Goal: Task Accomplishment & Management: Complete application form

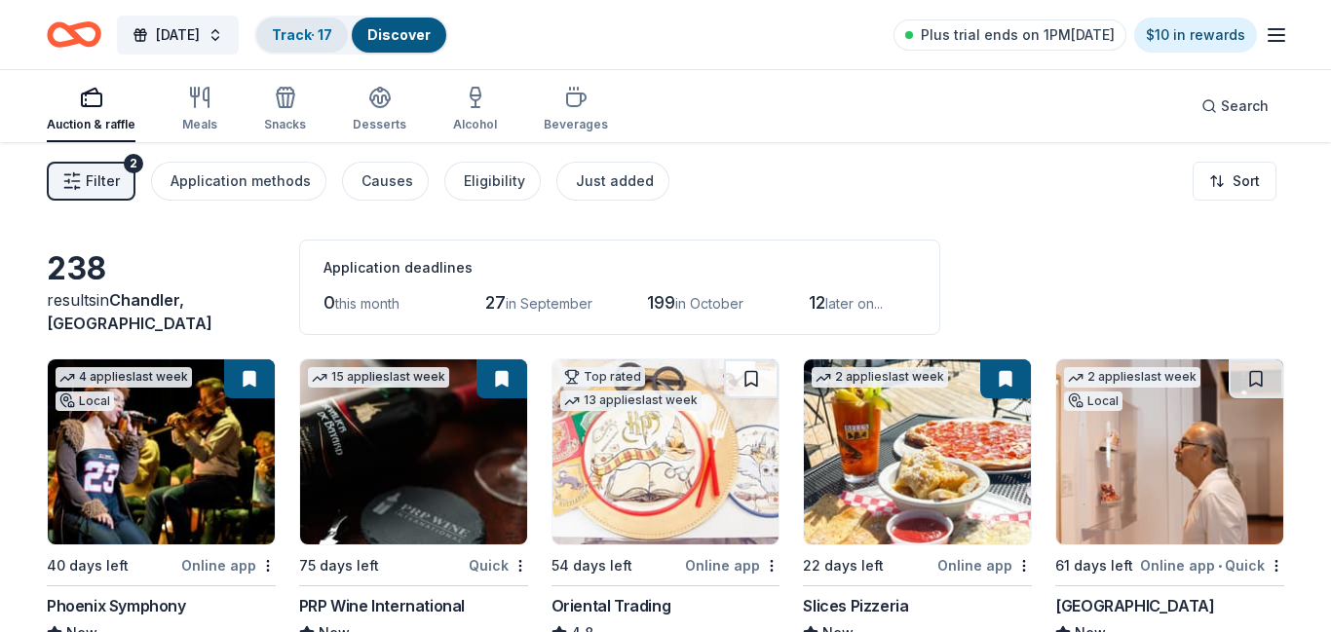
click at [332, 36] on link "Track · 17" at bounding box center [302, 34] width 60 height 17
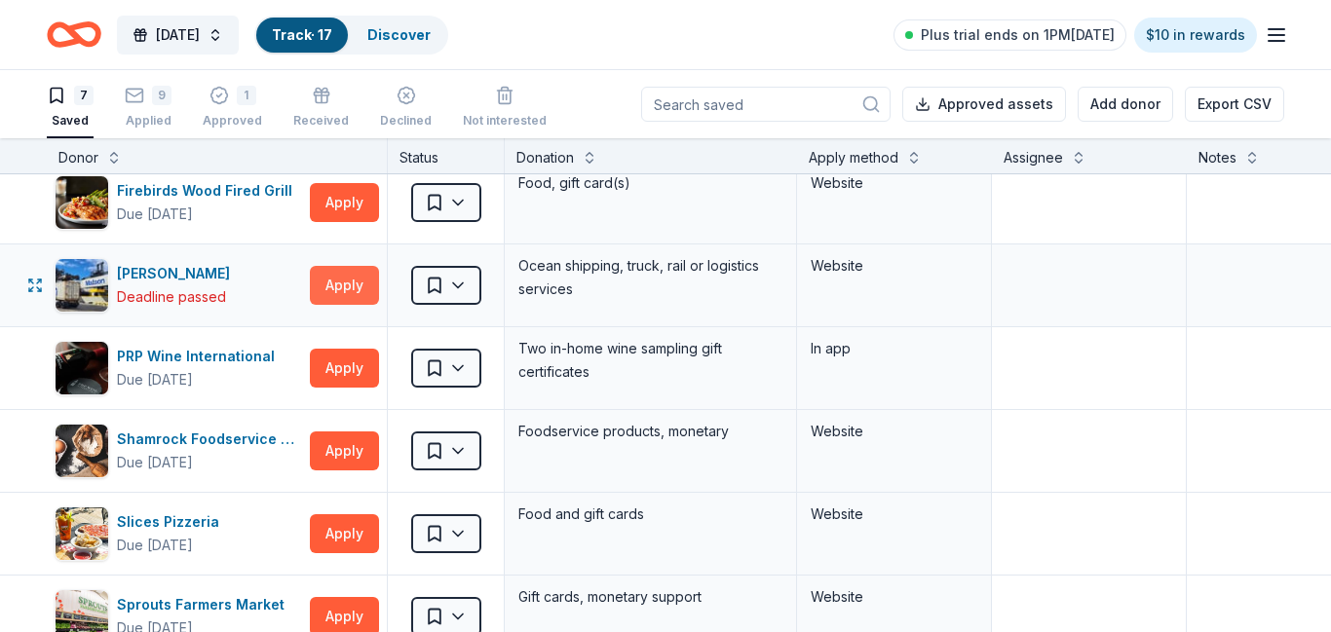
scroll to position [96, 0]
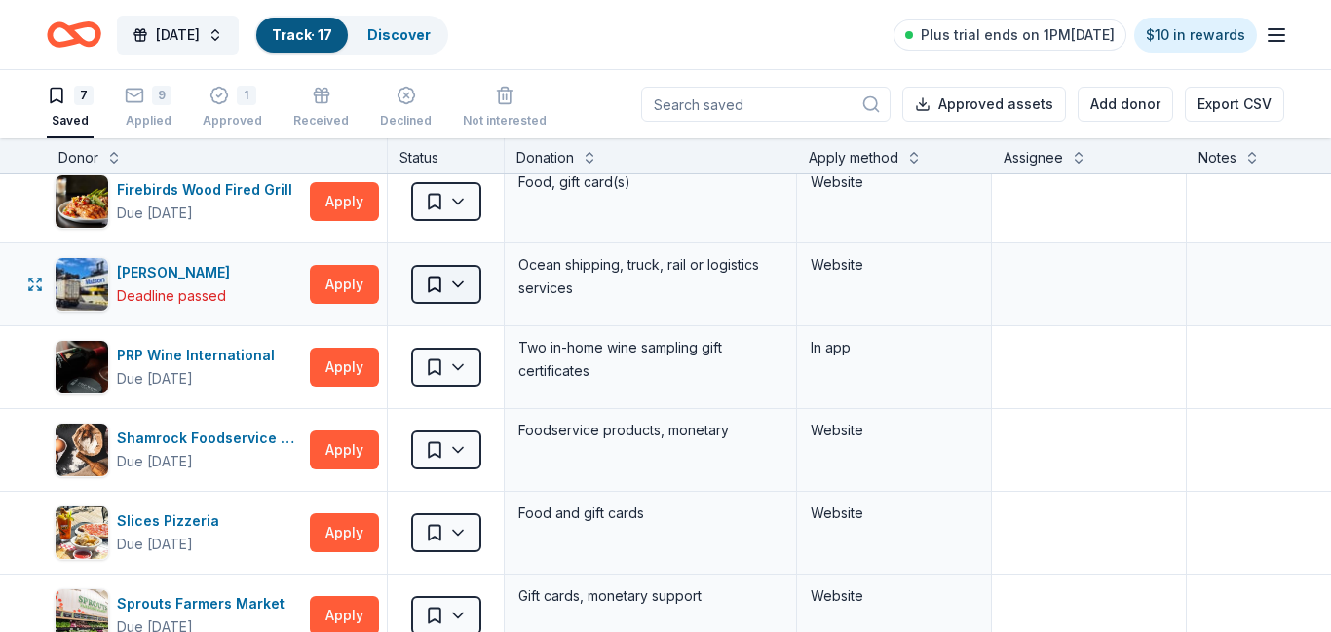
click at [467, 288] on html "Harvest Festival Track · 17 Discover Plus trial ends on 1PM, 8/31 $10 in reward…" at bounding box center [665, 316] width 1331 height 632
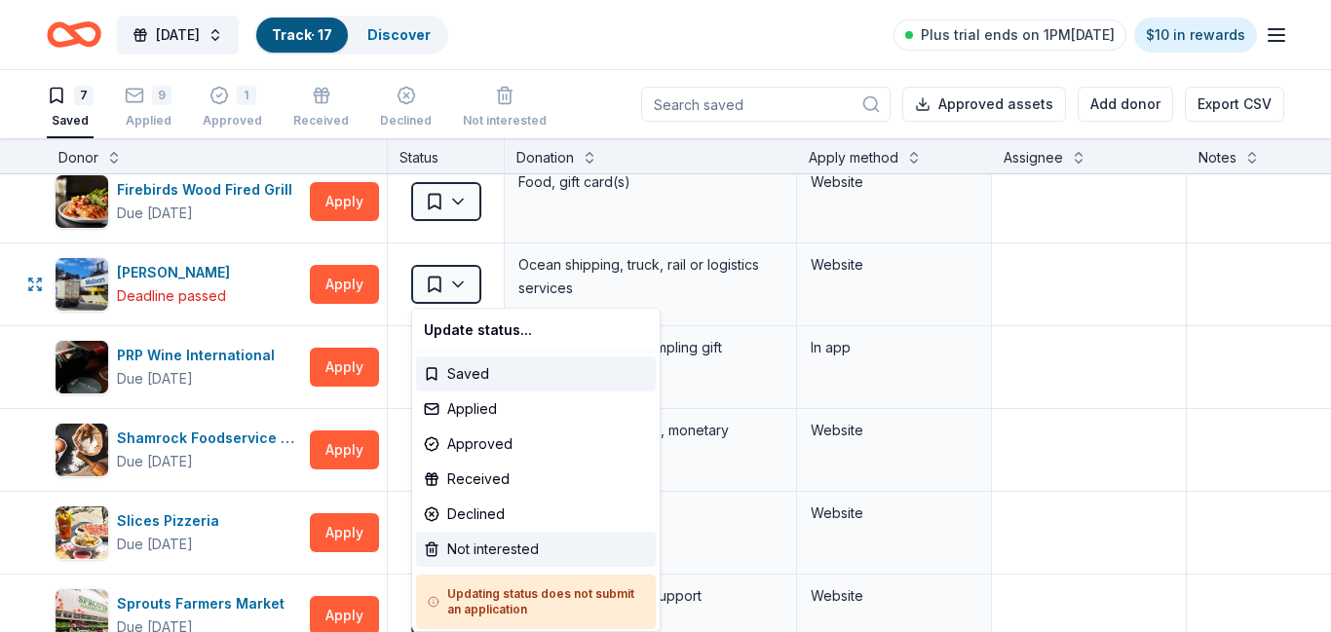
click at [477, 549] on div "Not interested" at bounding box center [536, 549] width 240 height 35
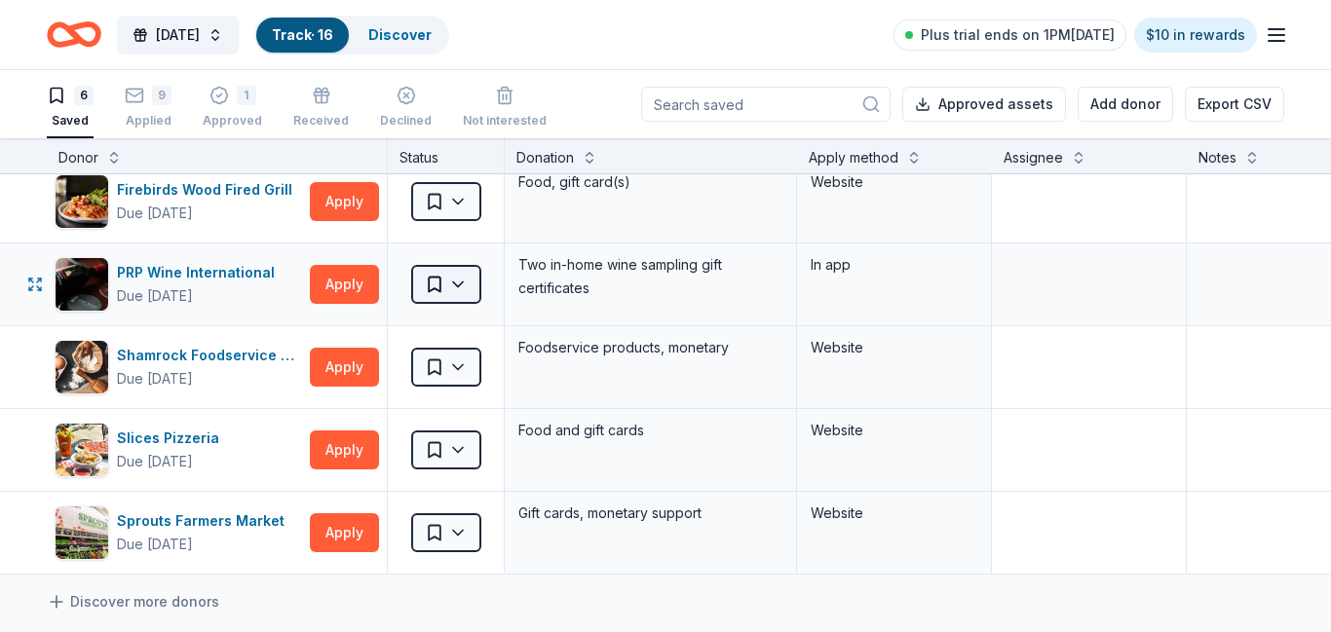
click at [459, 290] on html "Harvest Festival Track · 16 Discover Plus trial ends on 1PM, 8/31 $10 in reward…" at bounding box center [665, 316] width 1331 height 632
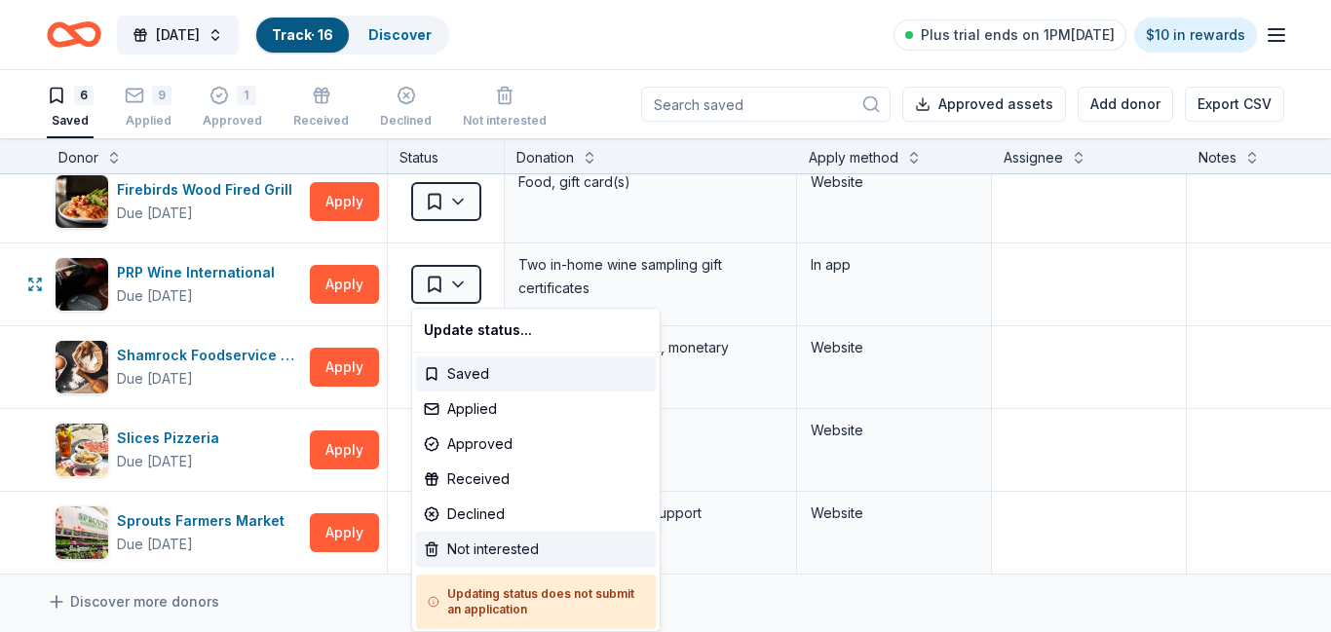
click at [473, 547] on div "Not interested" at bounding box center [536, 549] width 240 height 35
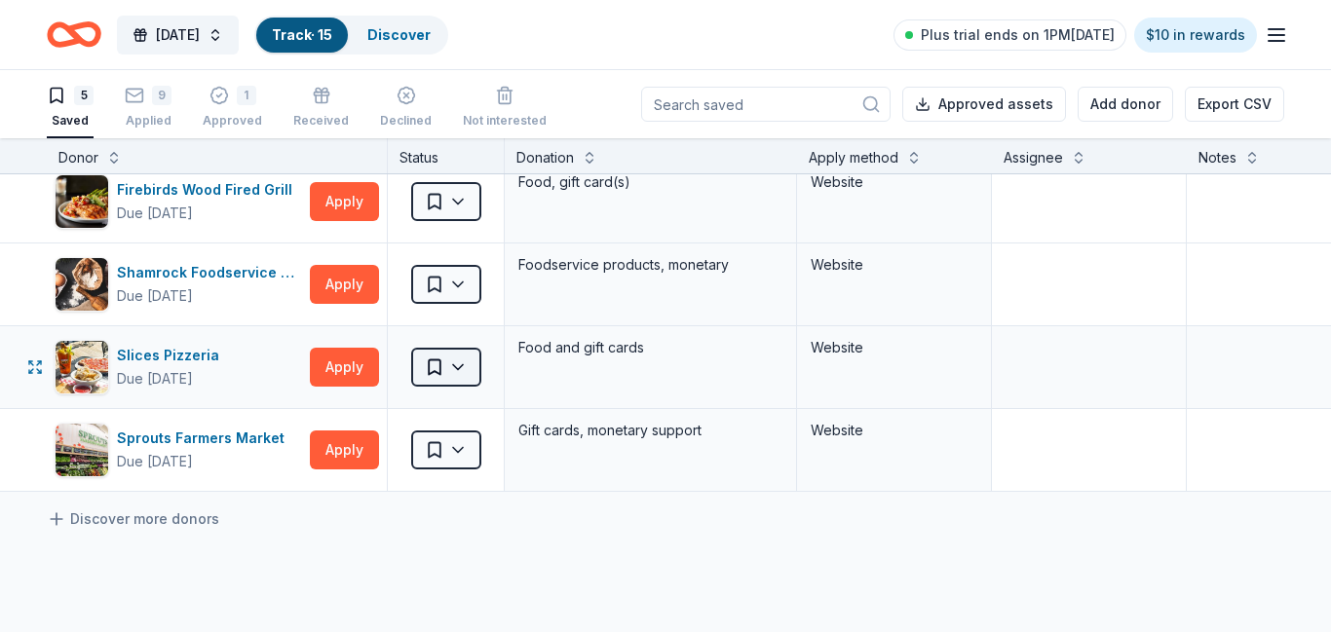
click at [465, 365] on html "Harvest Festival Track · 15 Discover Plus trial ends on 1PM, 8/31 $10 in reward…" at bounding box center [665, 316] width 1331 height 632
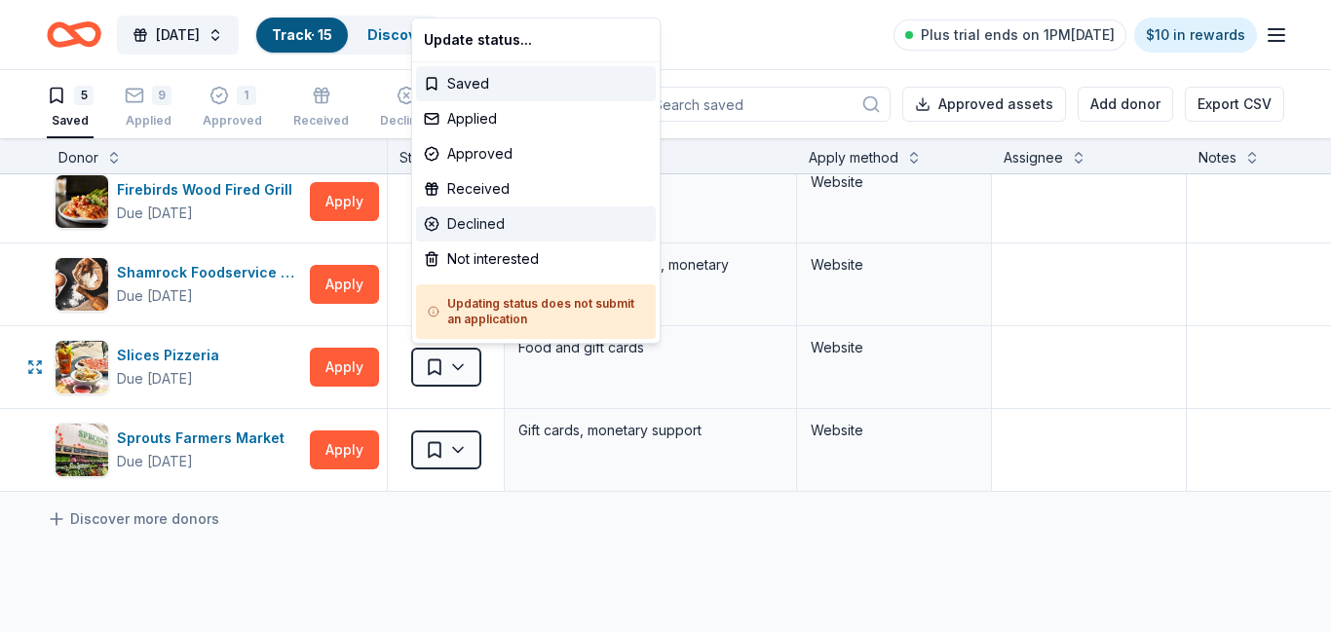
click at [476, 229] on div "Declined" at bounding box center [536, 224] width 240 height 35
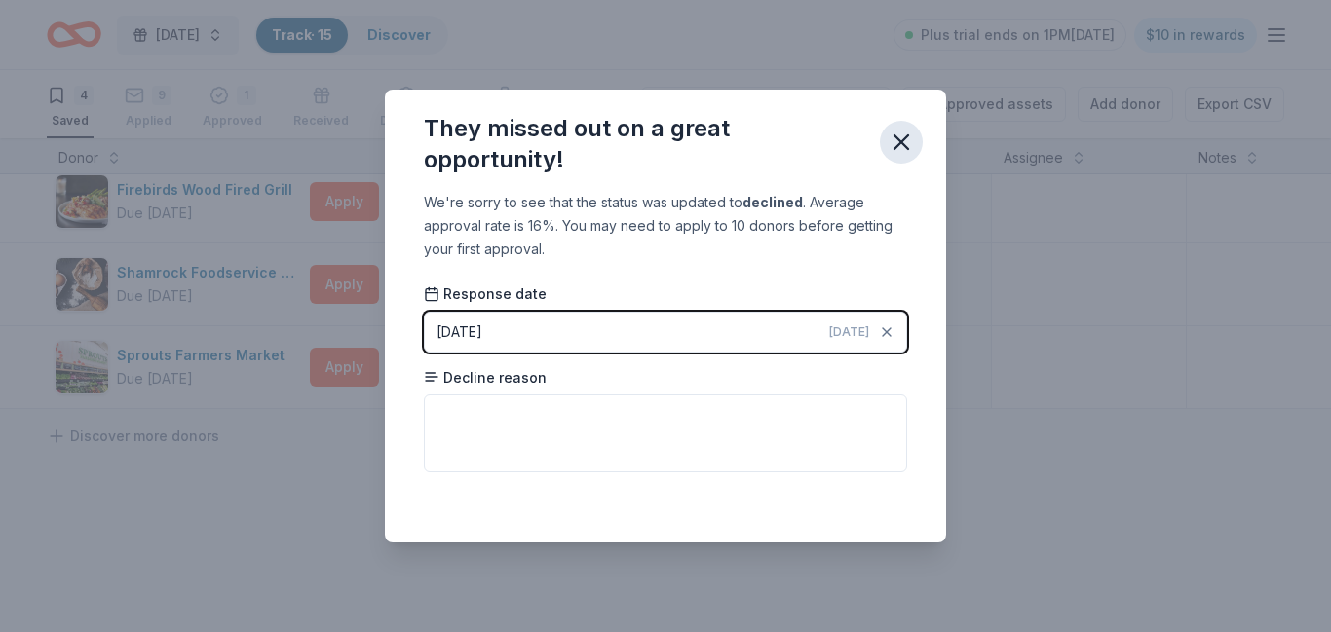
click at [906, 145] on icon "button" at bounding box center [900, 142] width 27 height 27
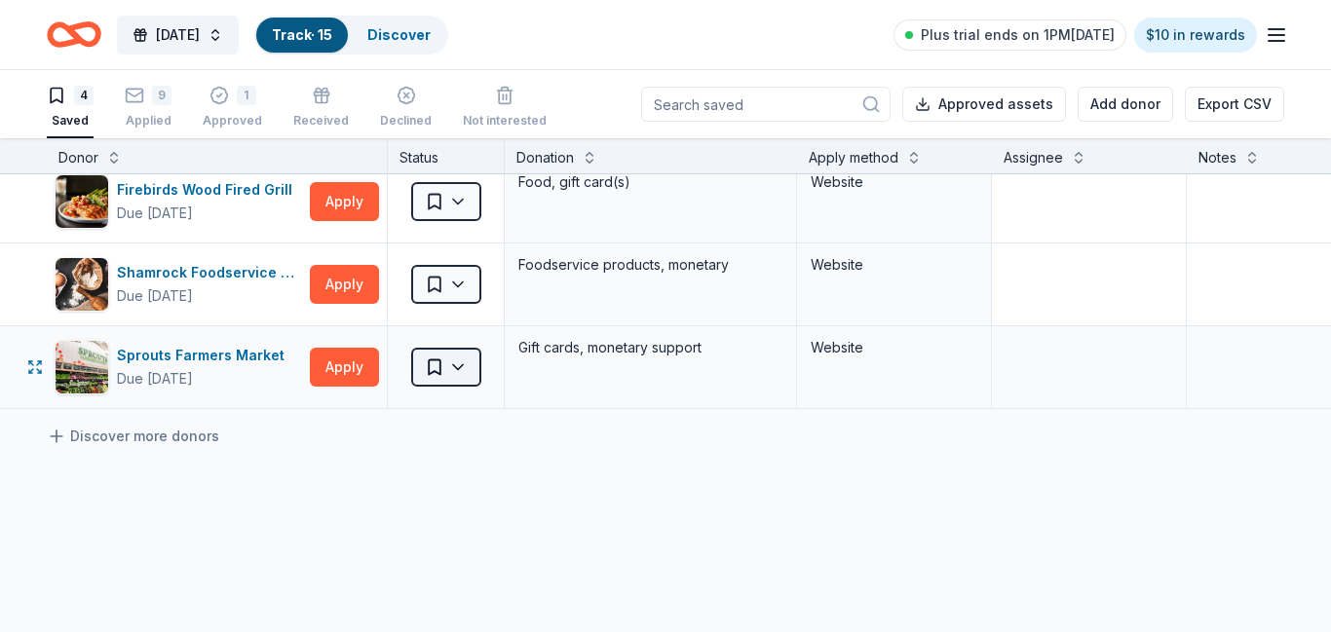
click at [451, 368] on html "Harvest Festival Track · 15 Discover Plus trial ends on 1PM, 8/31 $10 in reward…" at bounding box center [665, 316] width 1331 height 632
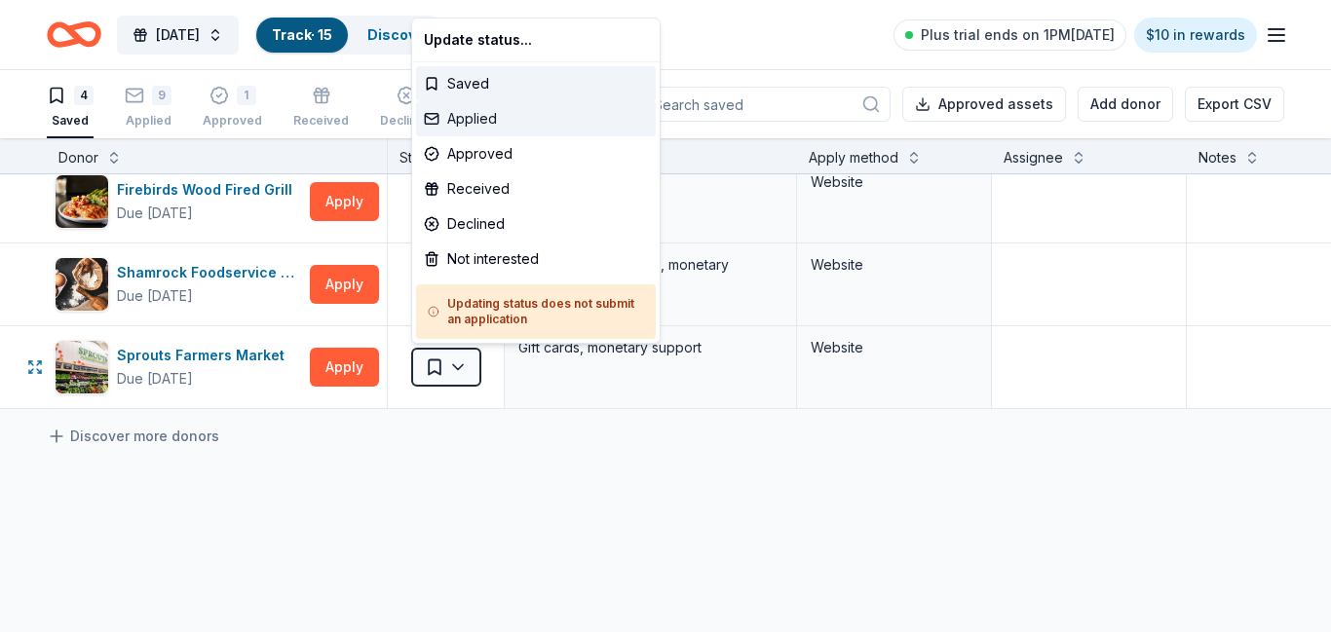
click at [470, 121] on div "Applied" at bounding box center [536, 118] width 240 height 35
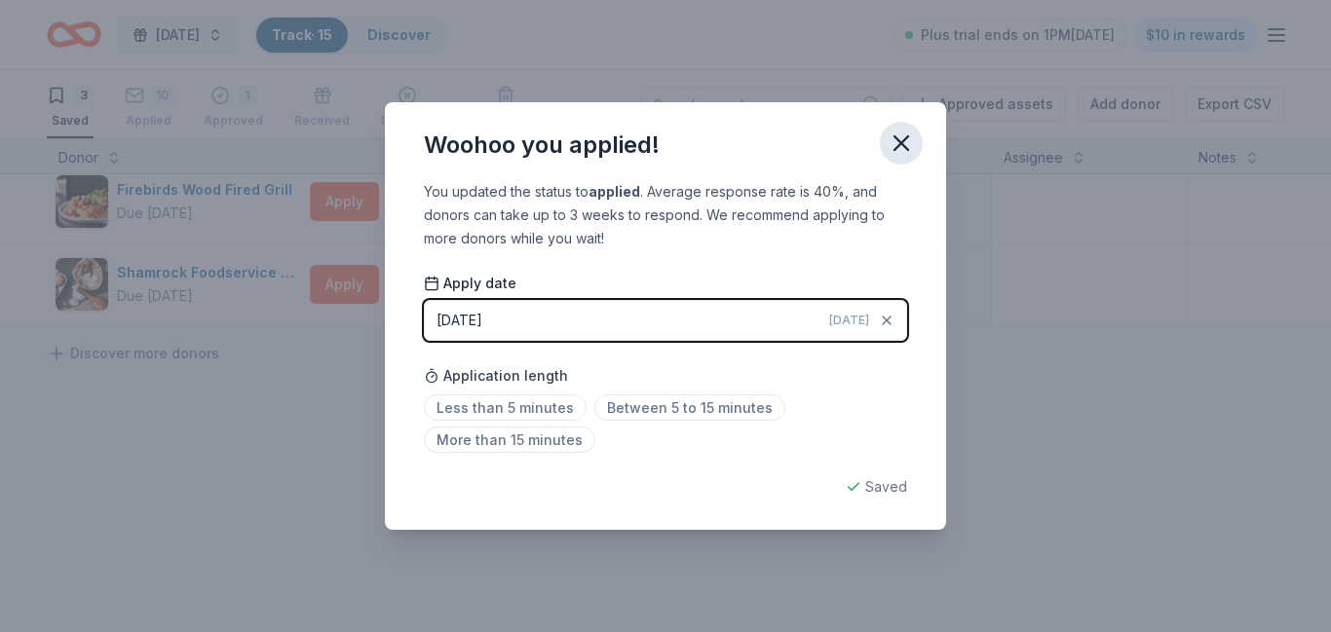
click at [906, 144] on icon "button" at bounding box center [900, 143] width 27 height 27
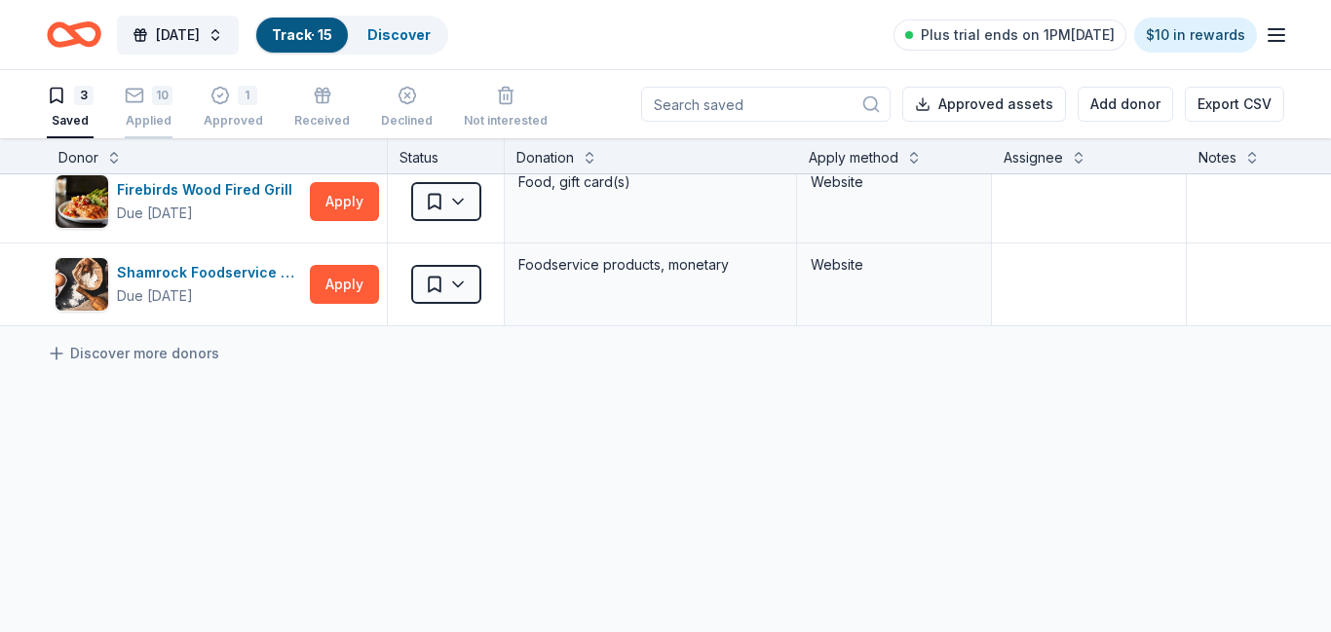
click at [156, 100] on div "10 Applied" at bounding box center [149, 96] width 48 height 43
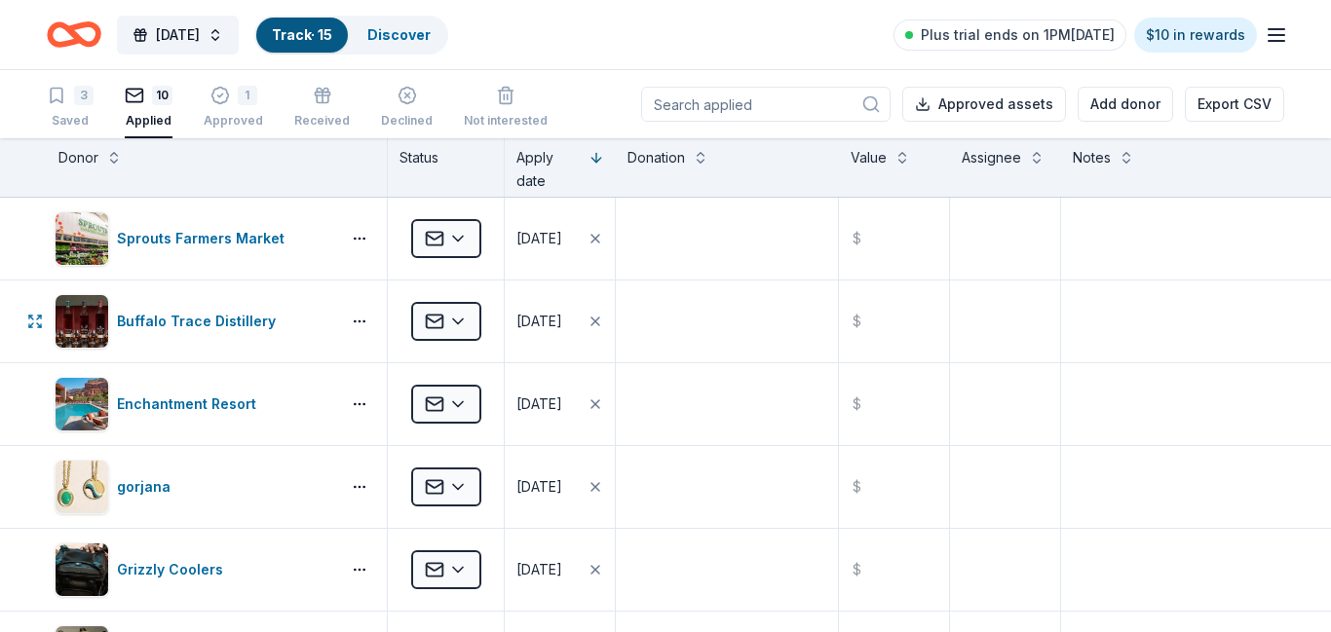
click at [339, 337] on div "Buffalo Trace Distillery" at bounding box center [217, 322] width 340 height 82
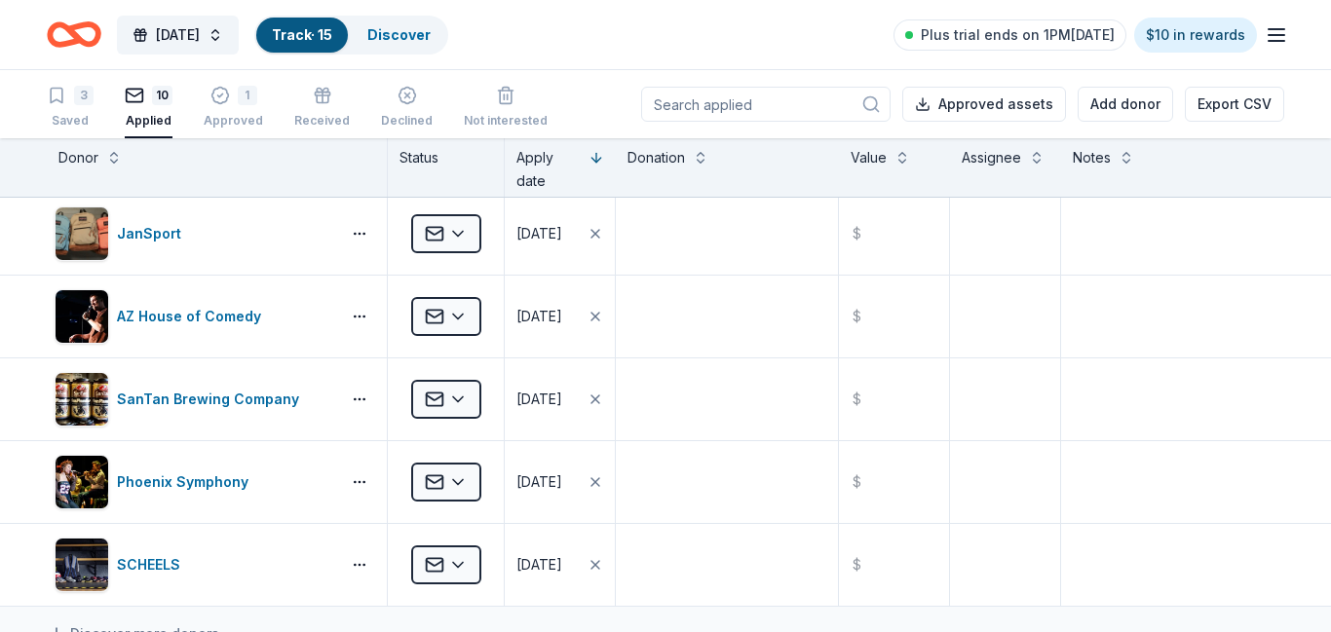
scroll to position [421, 0]
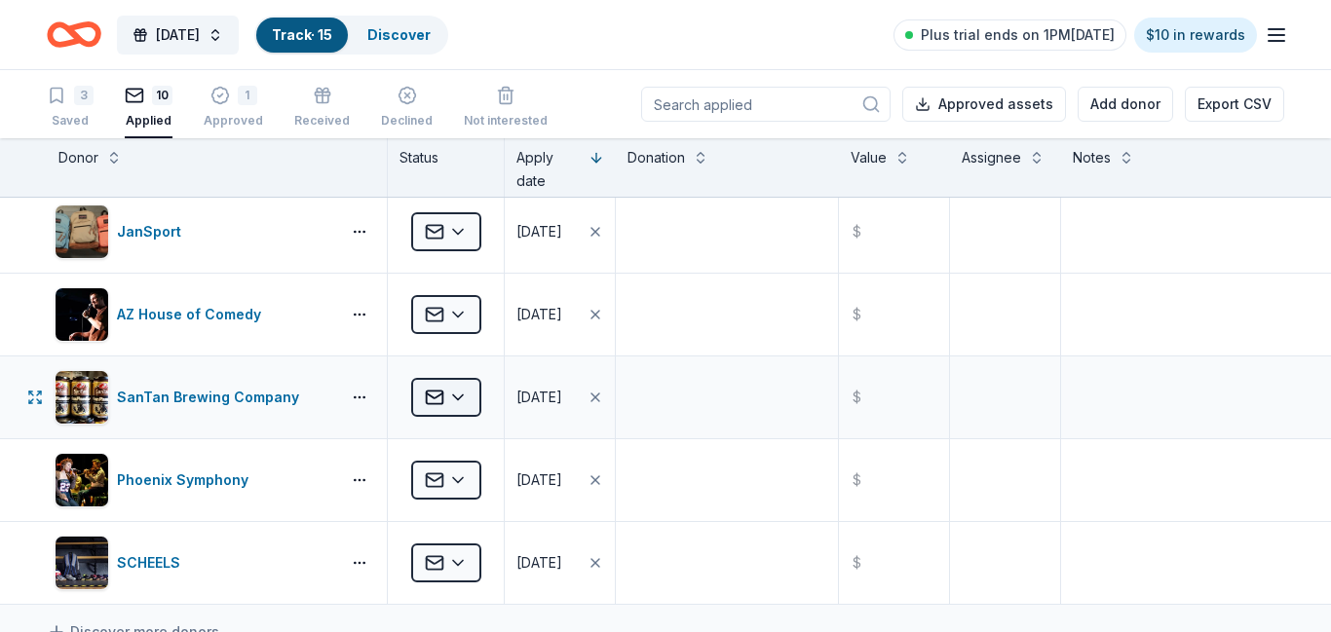
click at [461, 398] on html "Harvest Festival Track · 15 Discover Plus trial ends on 1PM, 8/31 $10 in reward…" at bounding box center [665, 316] width 1331 height 632
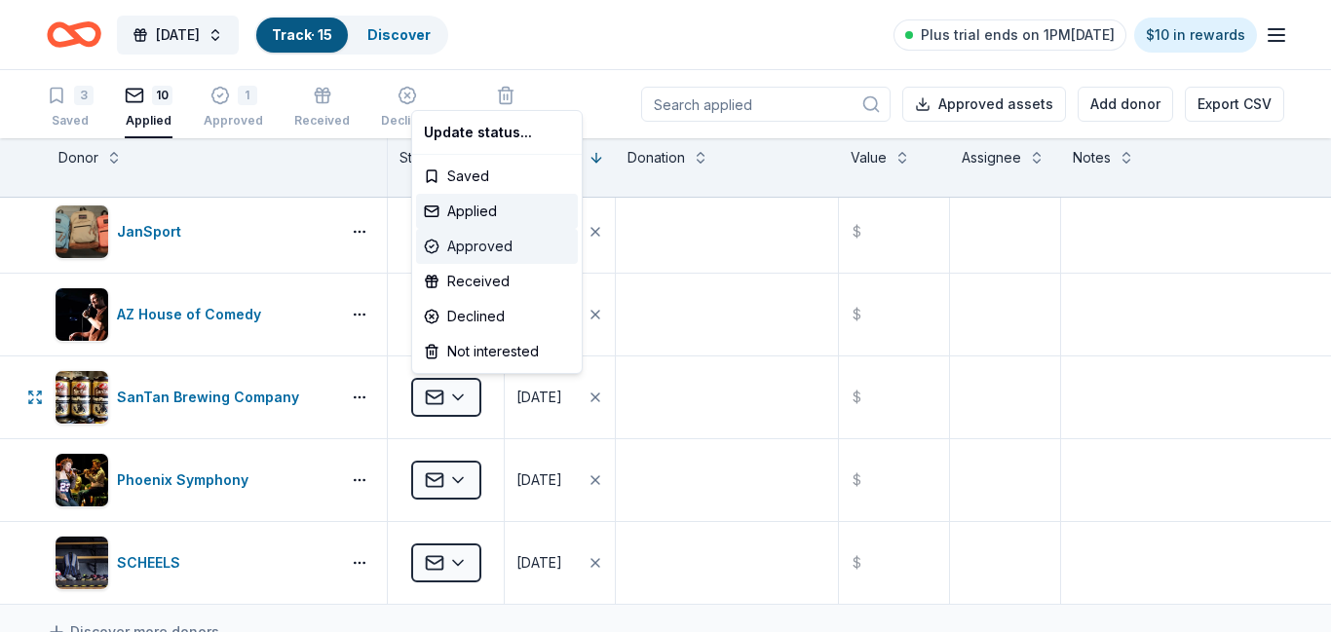
click at [481, 252] on div "Approved" at bounding box center [497, 246] width 162 height 35
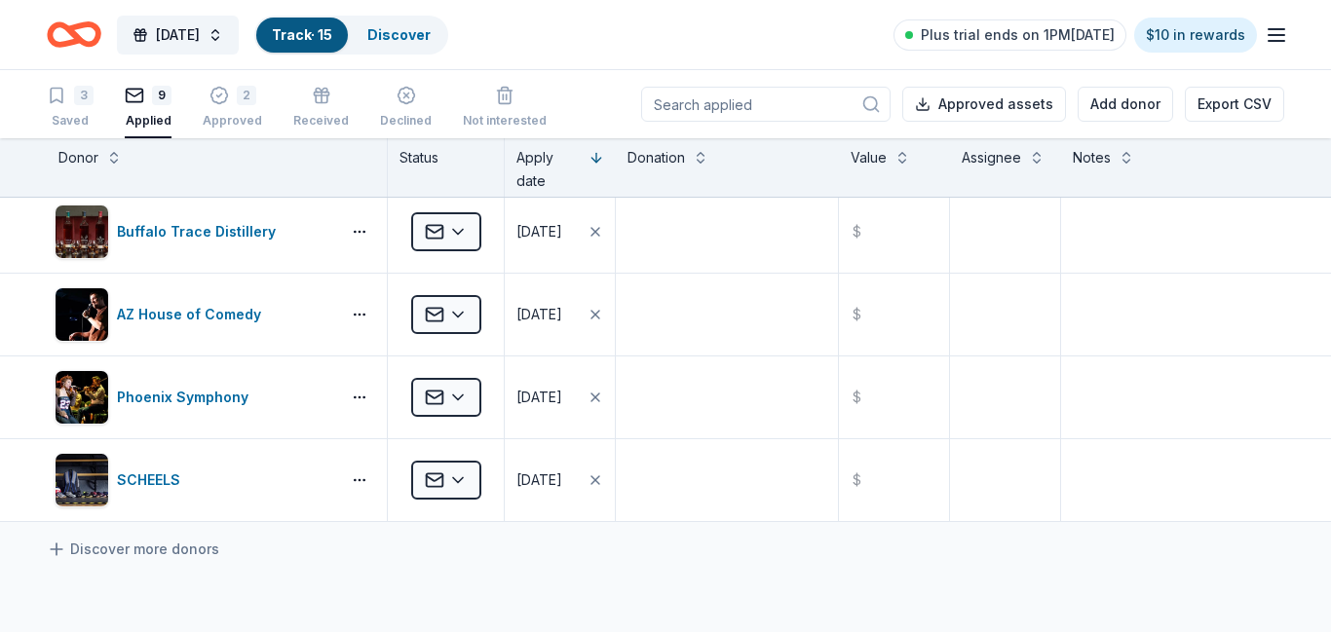
scroll to position [172, 0]
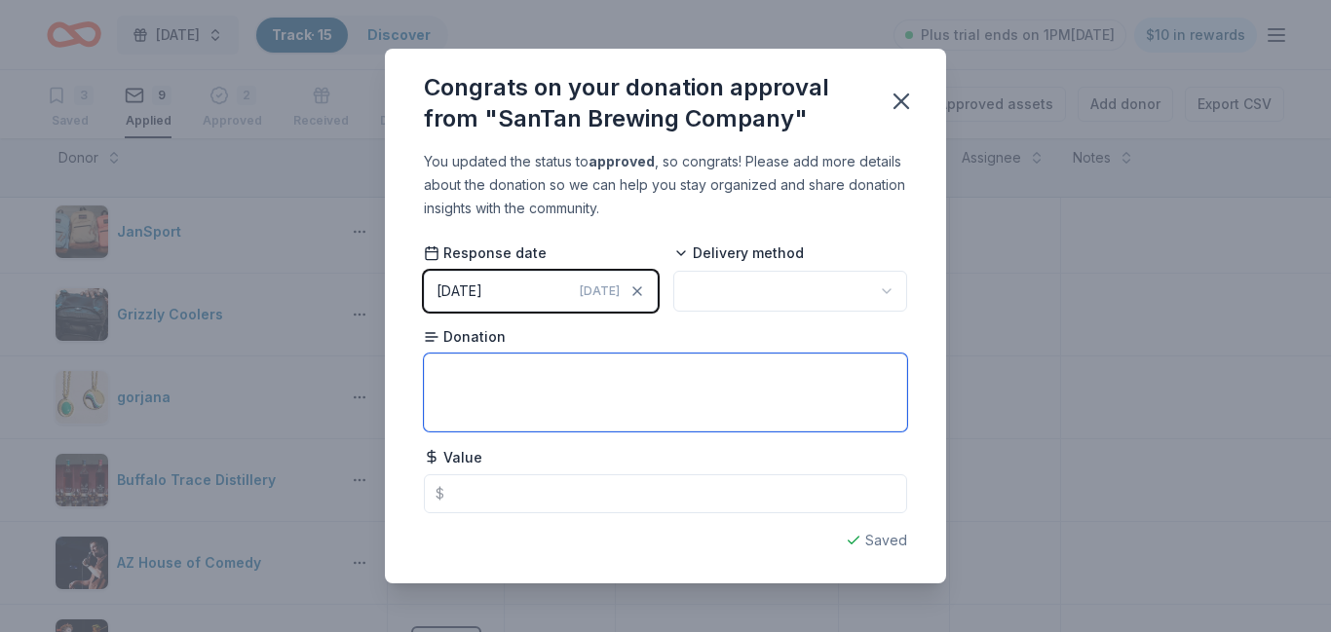
click at [565, 395] on textarea at bounding box center [665, 393] width 483 height 78
type textarea "2 brewery tour passes"
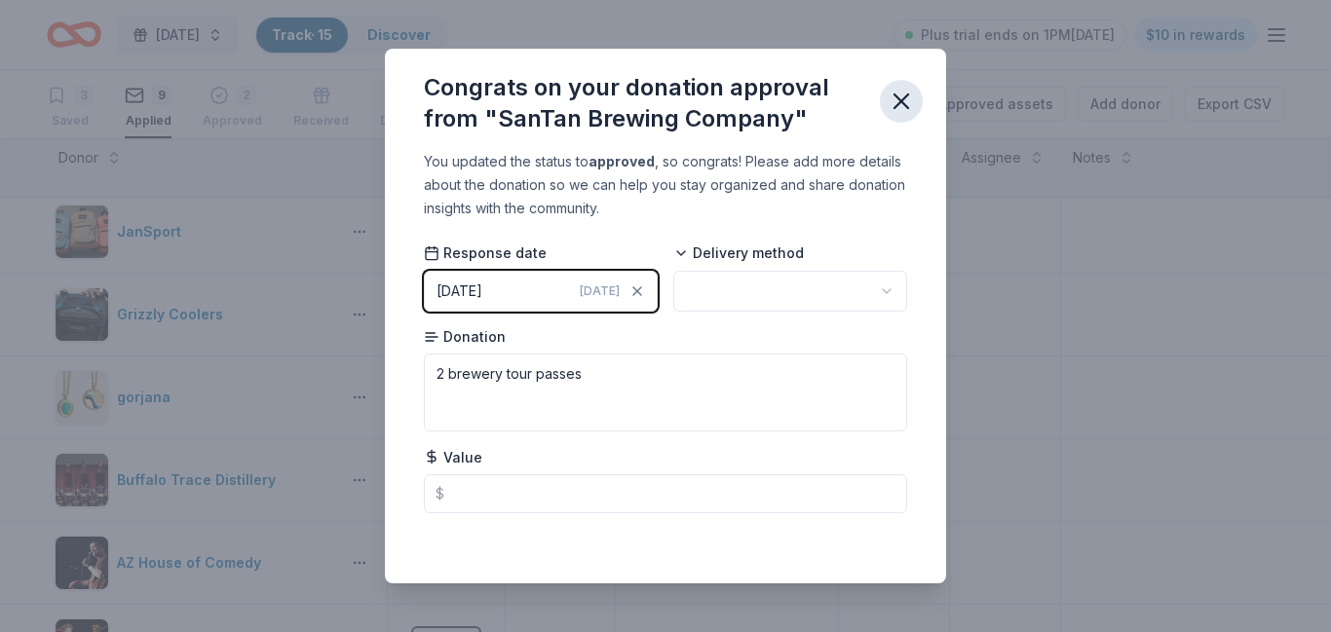
click at [901, 101] on icon "button" at bounding box center [901, 101] width 14 height 14
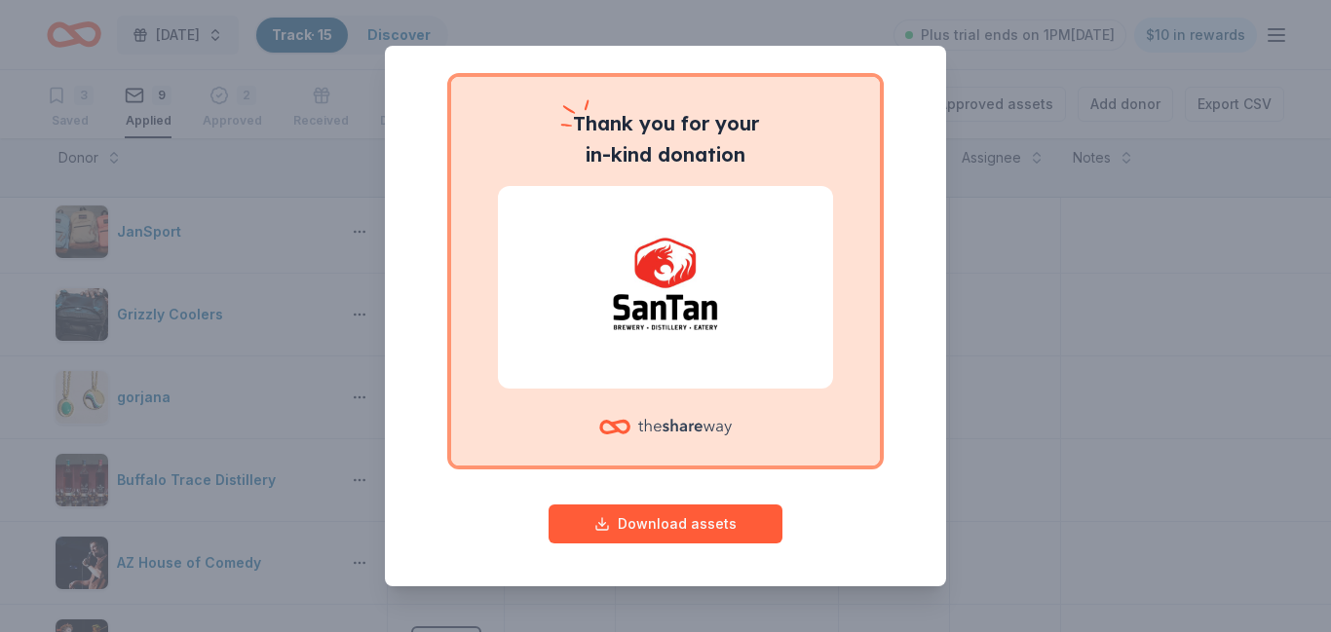
scroll to position [0, 0]
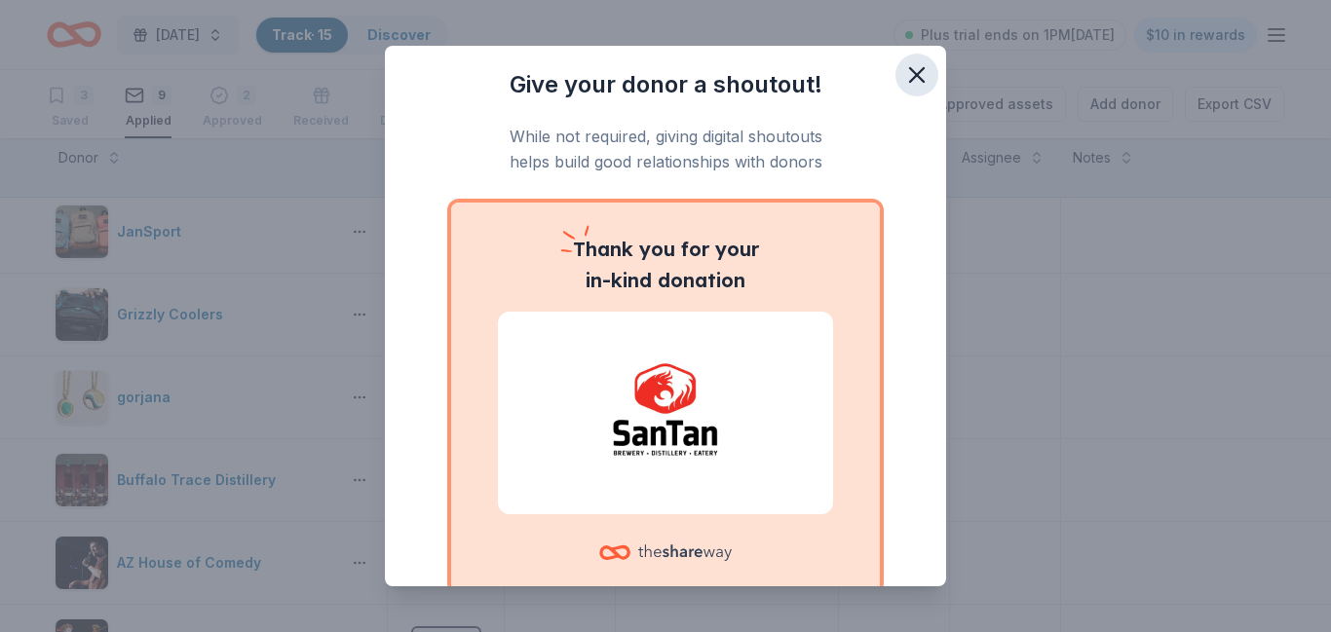
click at [916, 81] on icon "button" at bounding box center [916, 74] width 27 height 27
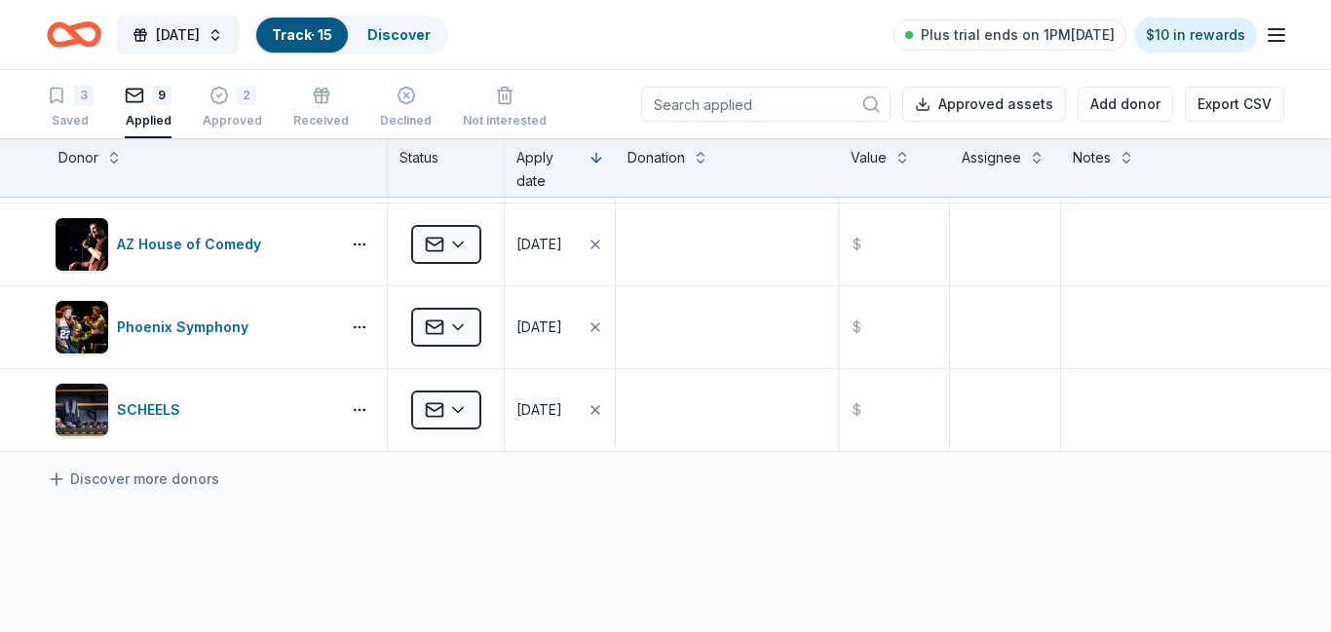
scroll to position [492, 0]
click at [460, 324] on html "Harvest Festival Track · 15 Discover Plus trial ends on 1PM, 8/31 $10 in reward…" at bounding box center [665, 316] width 1331 height 632
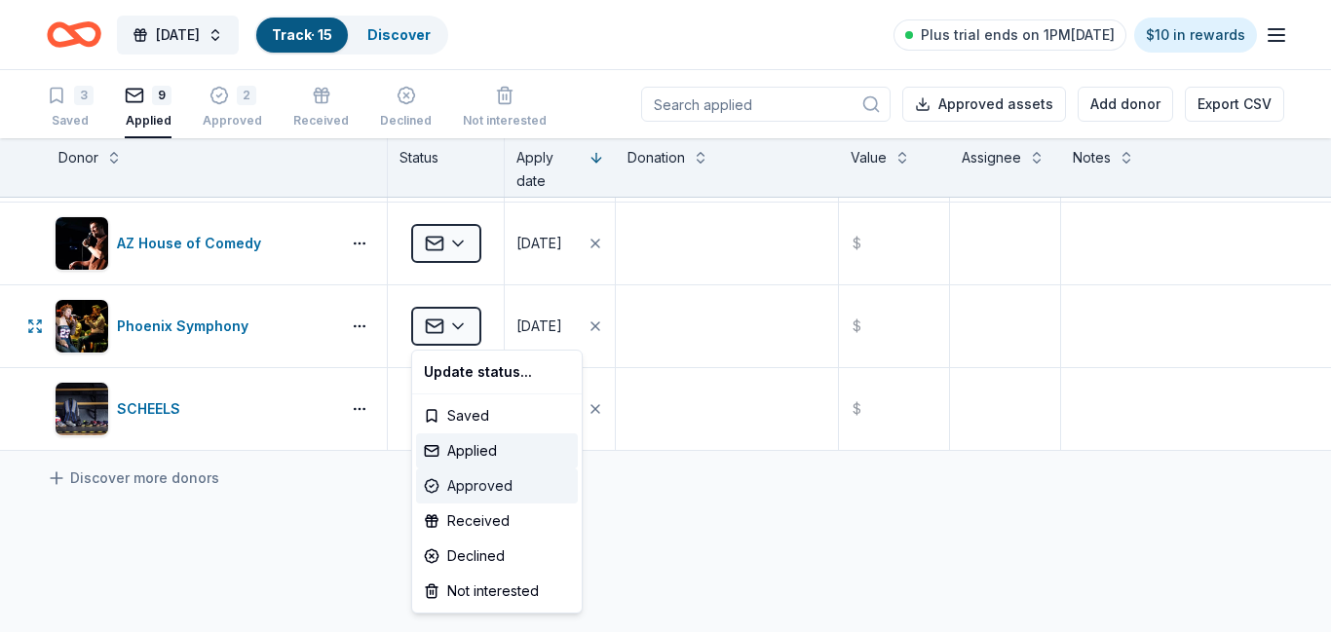
click at [469, 490] on div "Approved" at bounding box center [497, 486] width 162 height 35
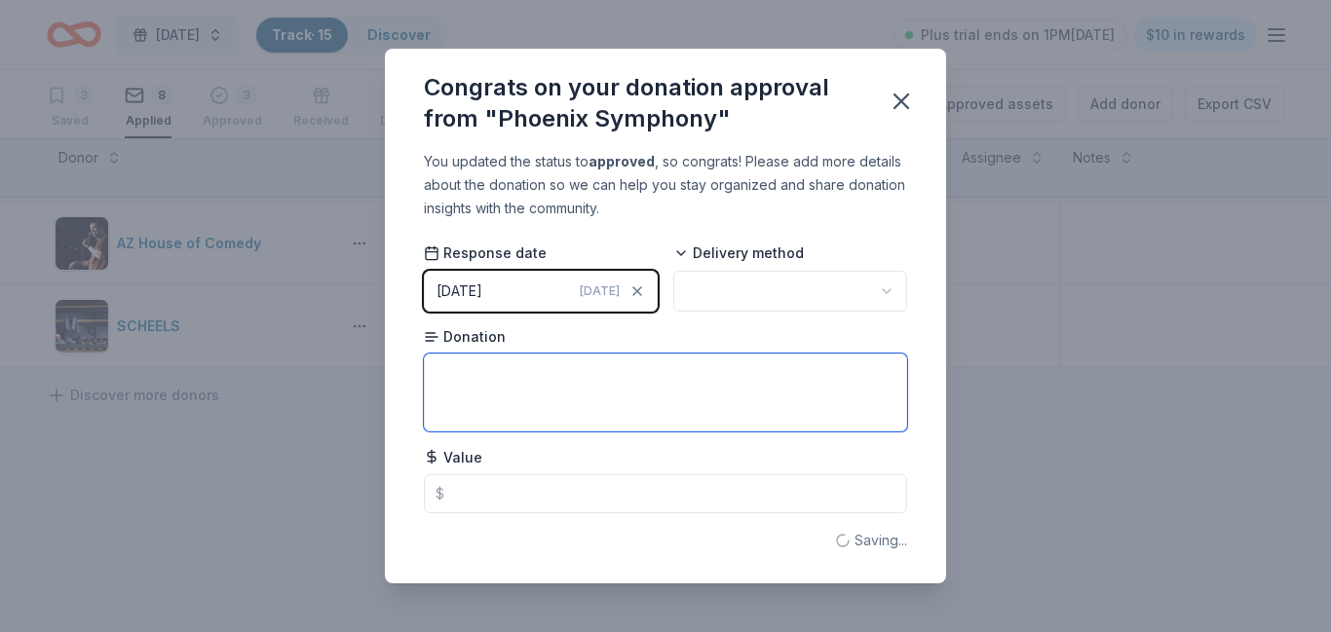
click at [493, 372] on textarea at bounding box center [665, 393] width 483 height 78
type textarea "2 passes"
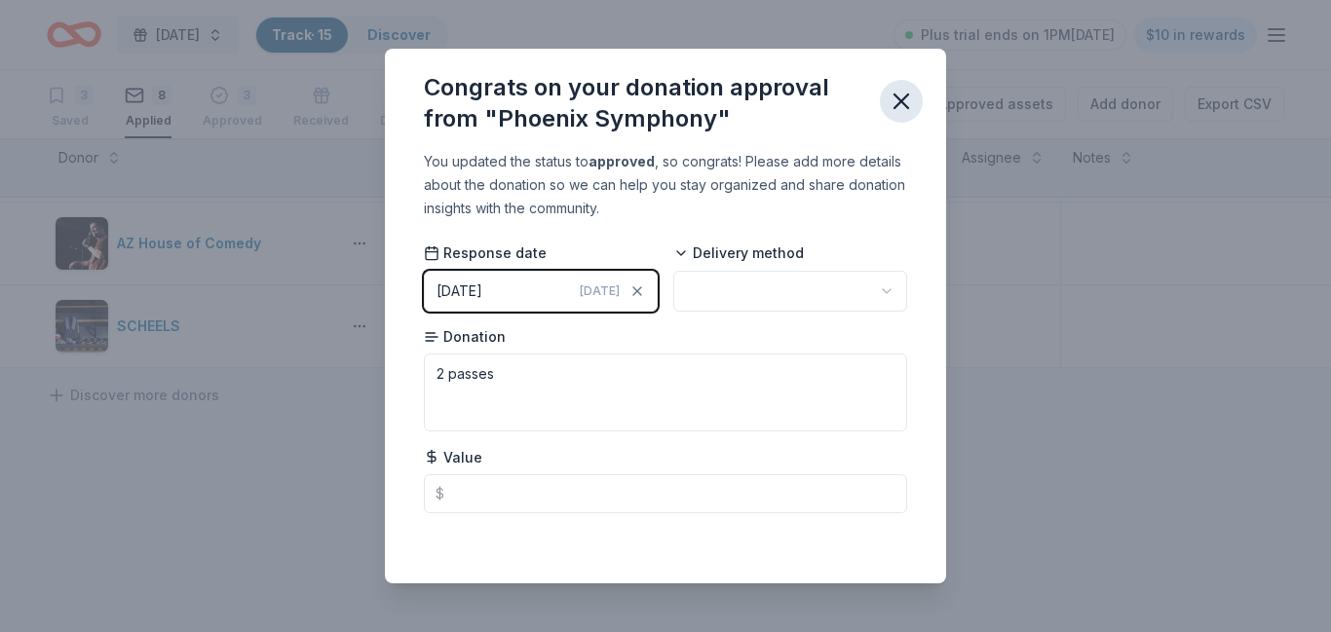
click at [898, 99] on icon "button" at bounding box center [901, 101] width 14 height 14
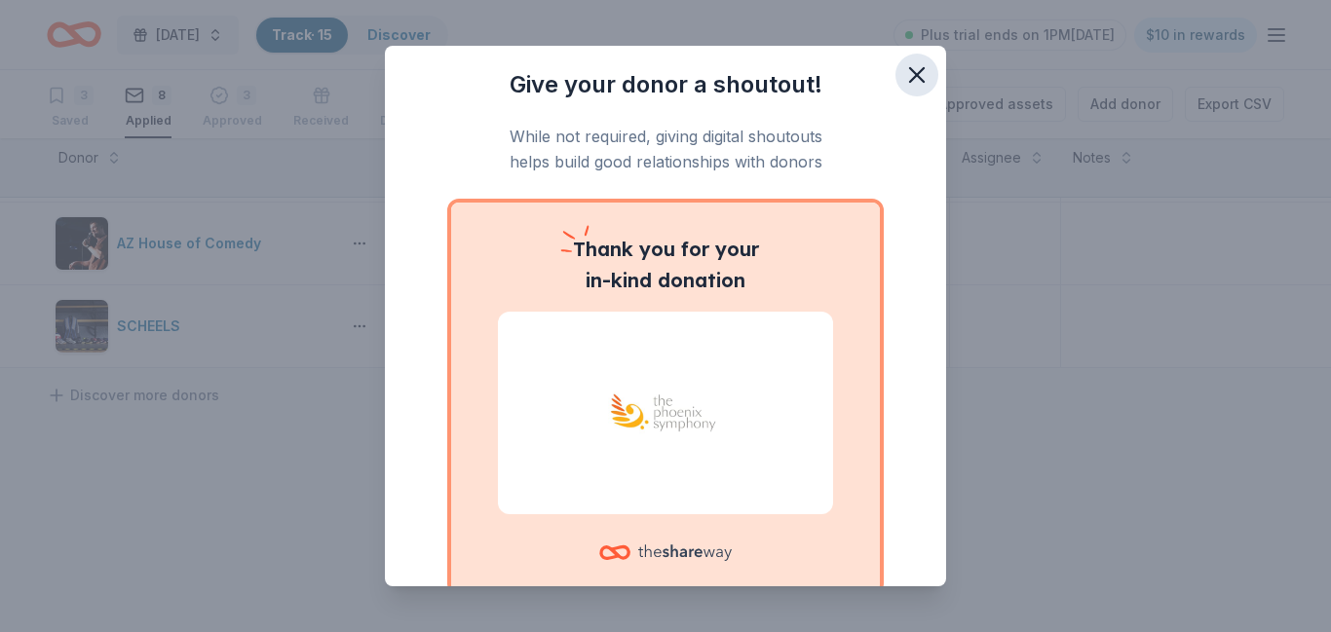
click at [916, 74] on icon "button" at bounding box center [917, 75] width 14 height 14
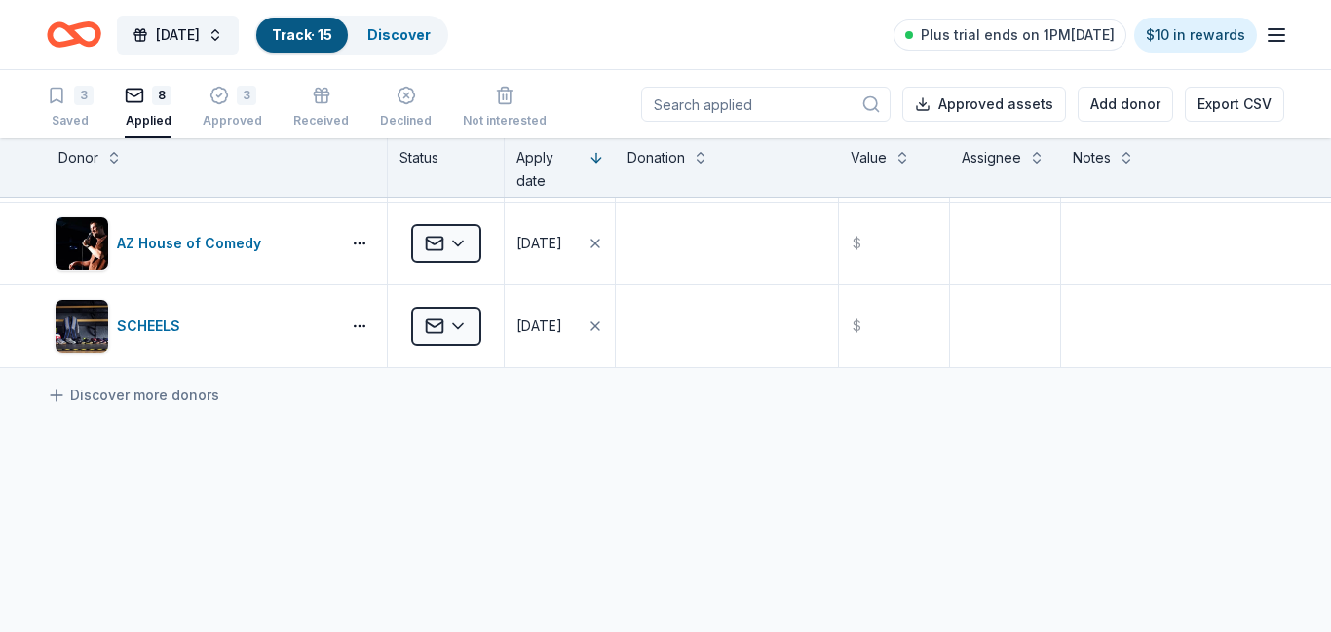
click at [77, 34] on icon "Home" at bounding box center [83, 33] width 30 height 19
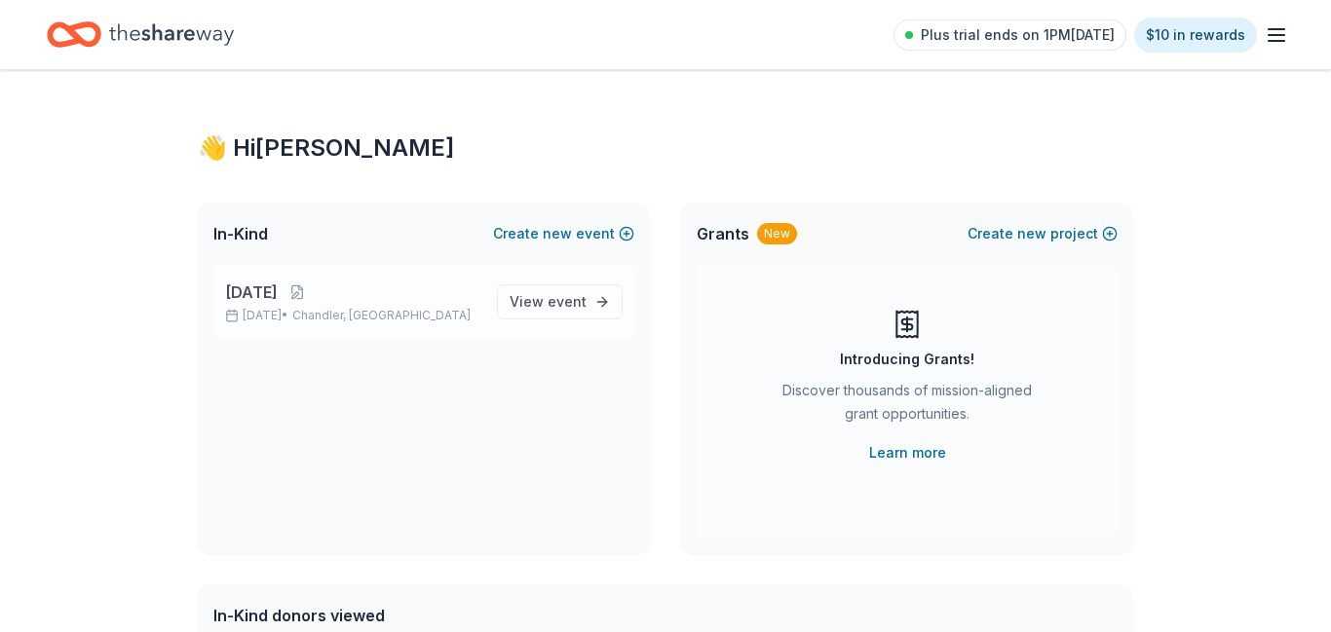
click at [411, 303] on p "[DATE]" at bounding box center [353, 292] width 256 height 23
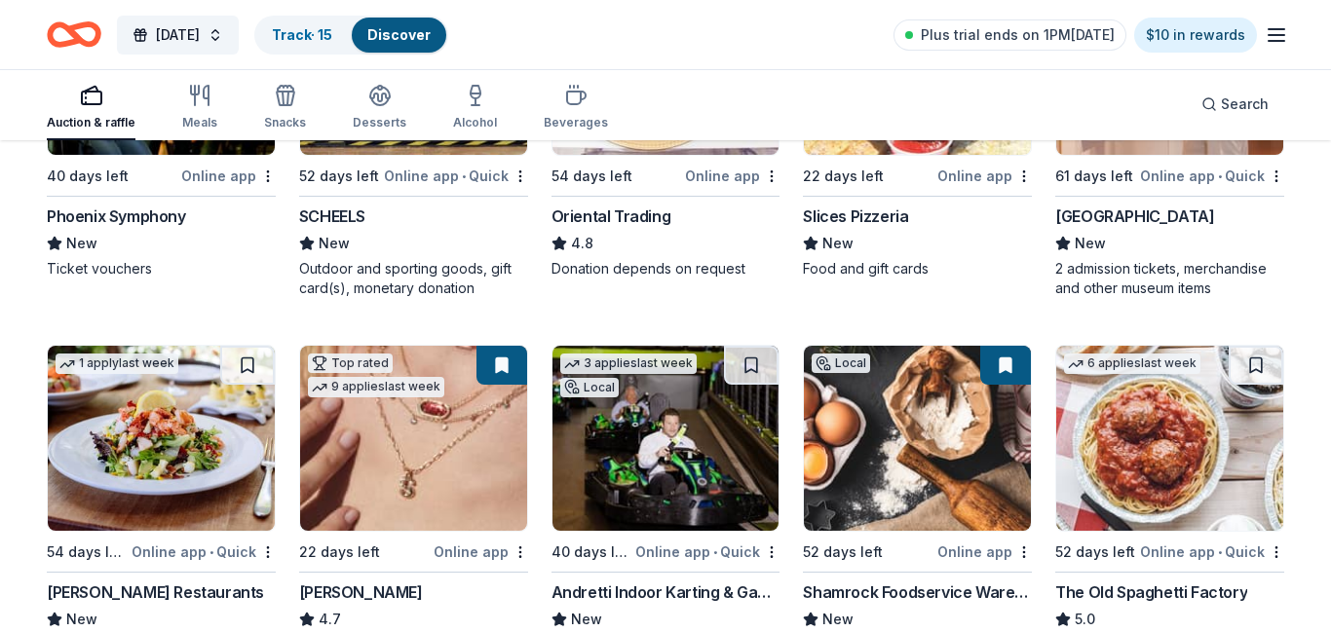
scroll to position [434, 0]
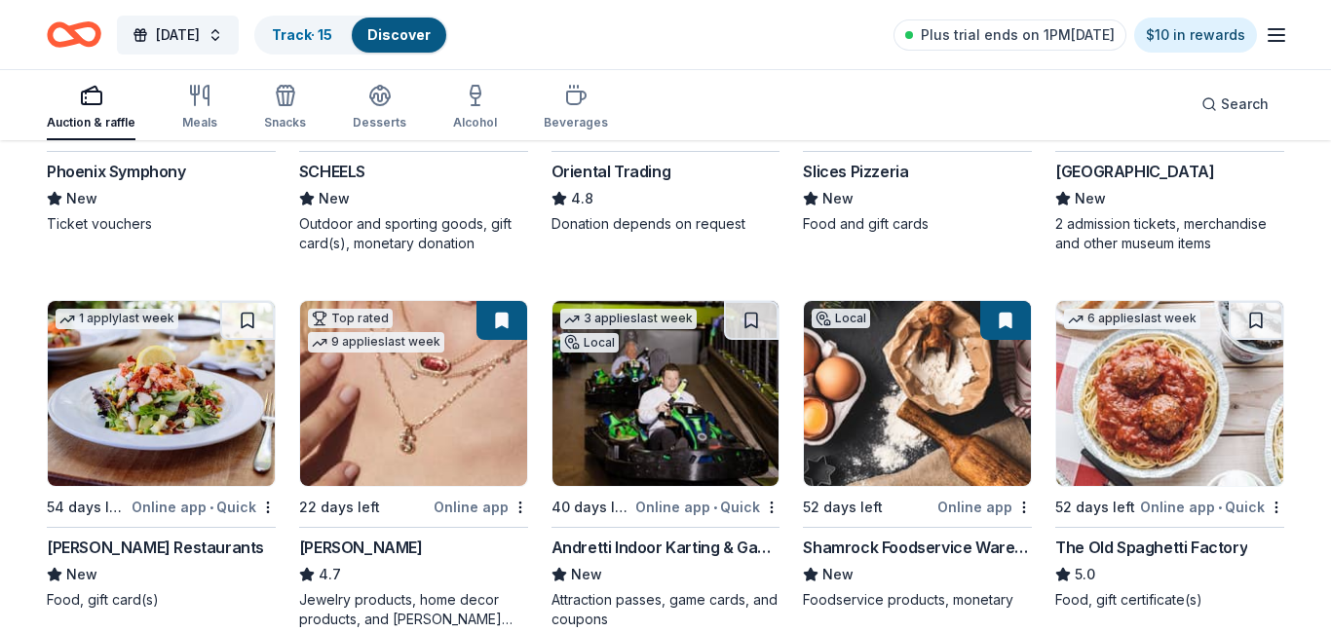
click at [193, 503] on div "Online app • Quick" at bounding box center [204, 507] width 144 height 24
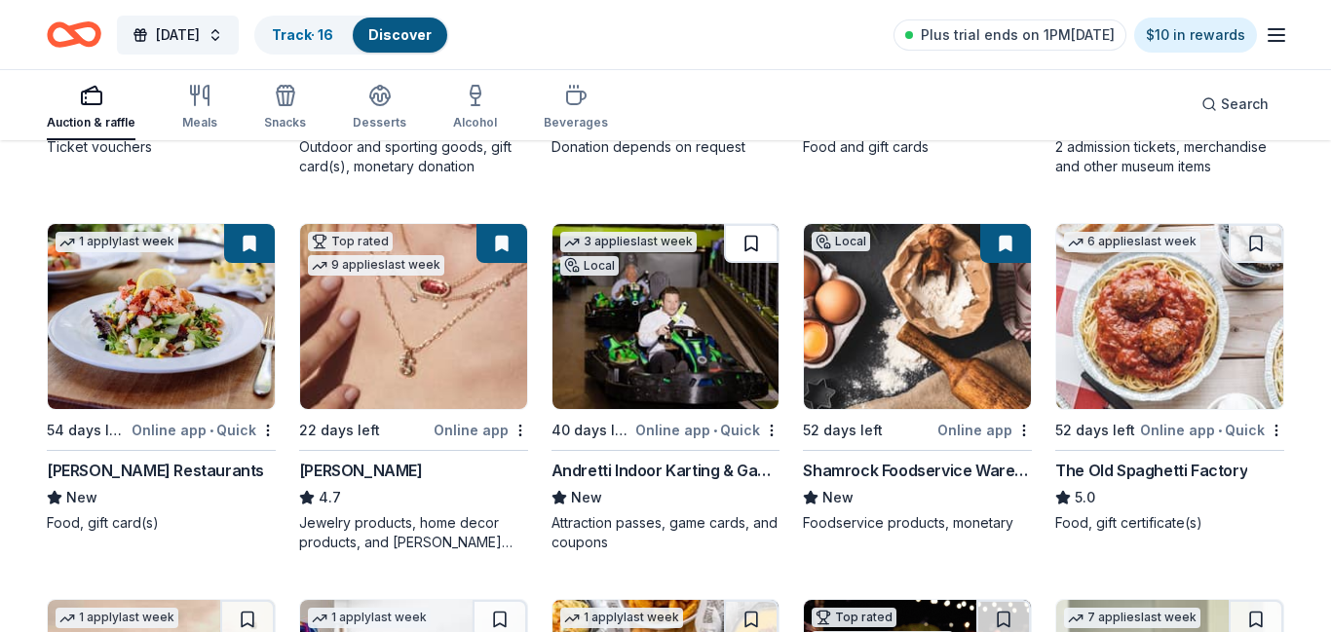
scroll to position [866, 0]
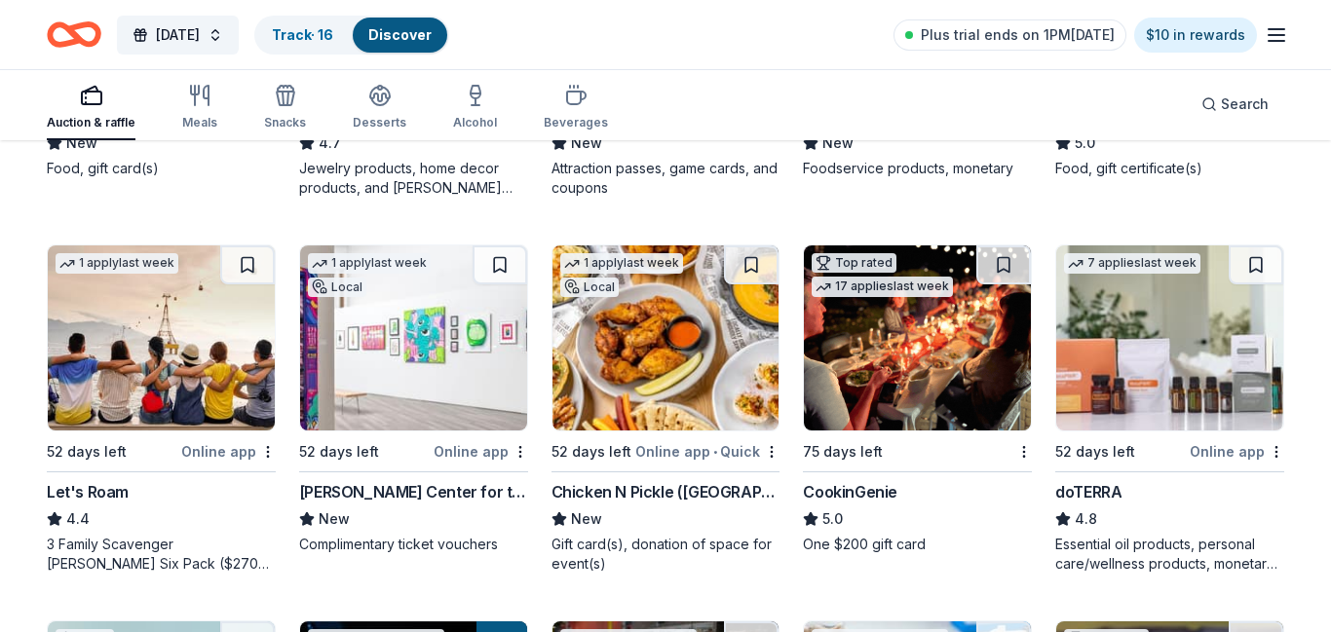
click at [931, 390] on img at bounding box center [917, 337] width 227 height 185
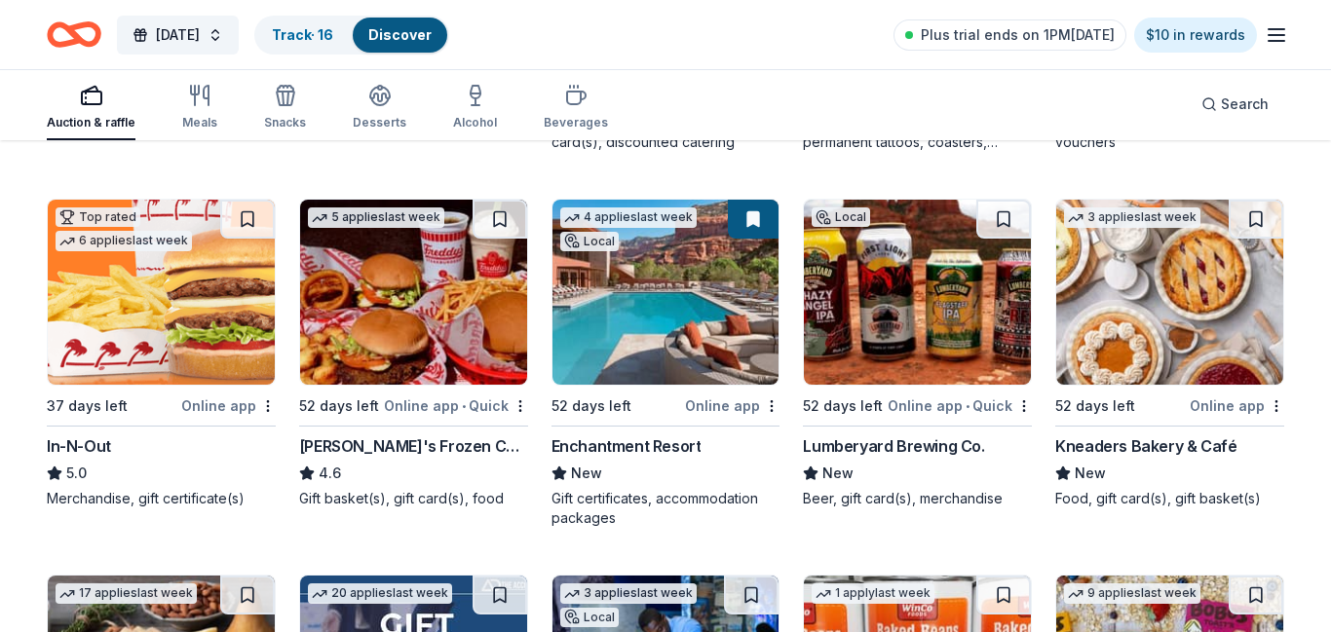
scroll to position [2048, 0]
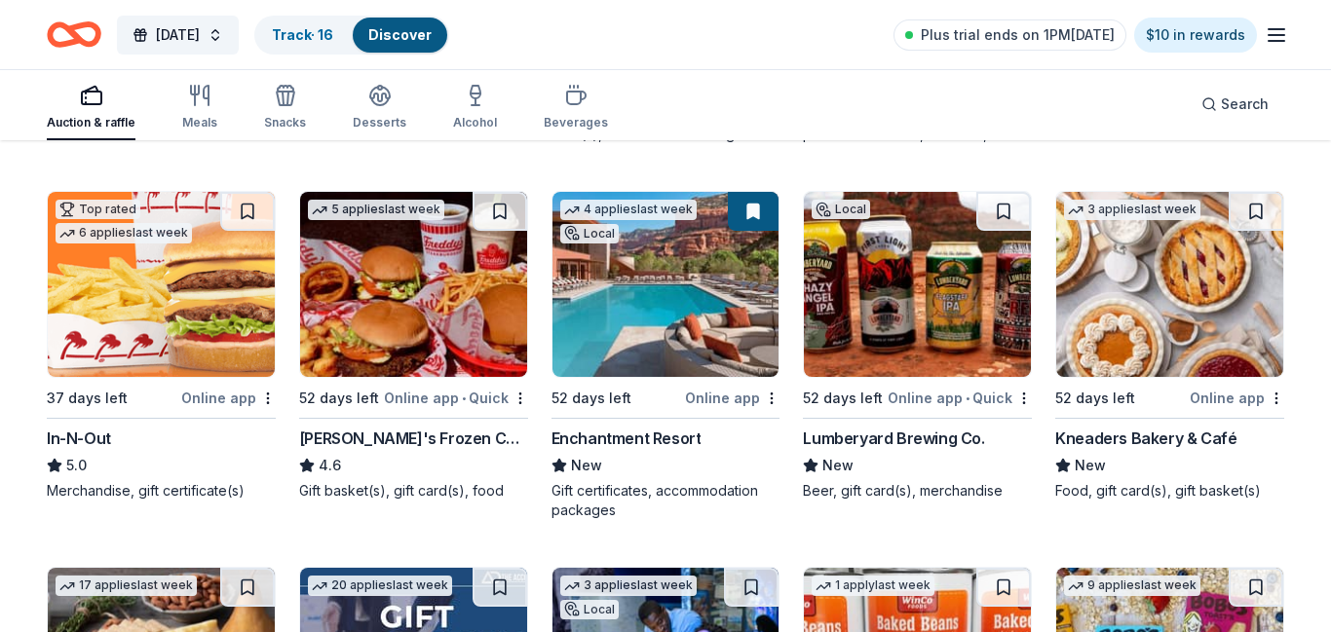
click at [472, 320] on img at bounding box center [413, 284] width 227 height 185
click at [498, 211] on button at bounding box center [499, 211] width 55 height 39
click at [517, 212] on button at bounding box center [501, 211] width 51 height 39
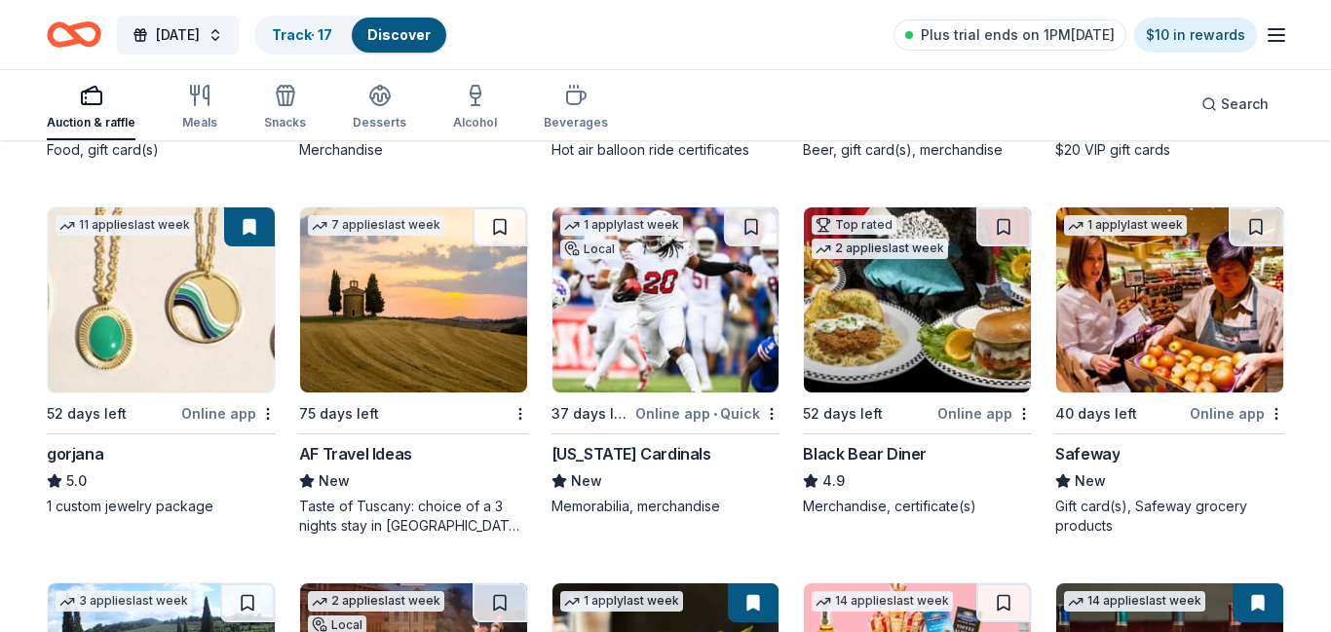
scroll to position [3880, 0]
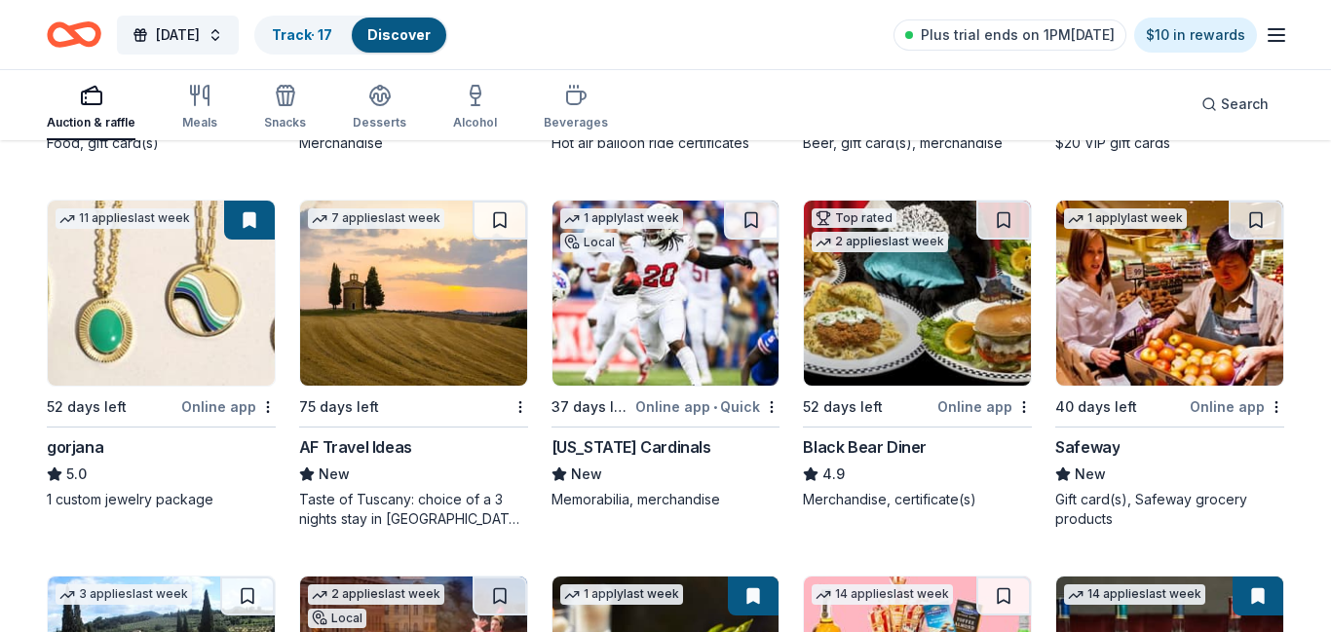
click at [729, 409] on div "Online app • Quick" at bounding box center [707, 407] width 144 height 24
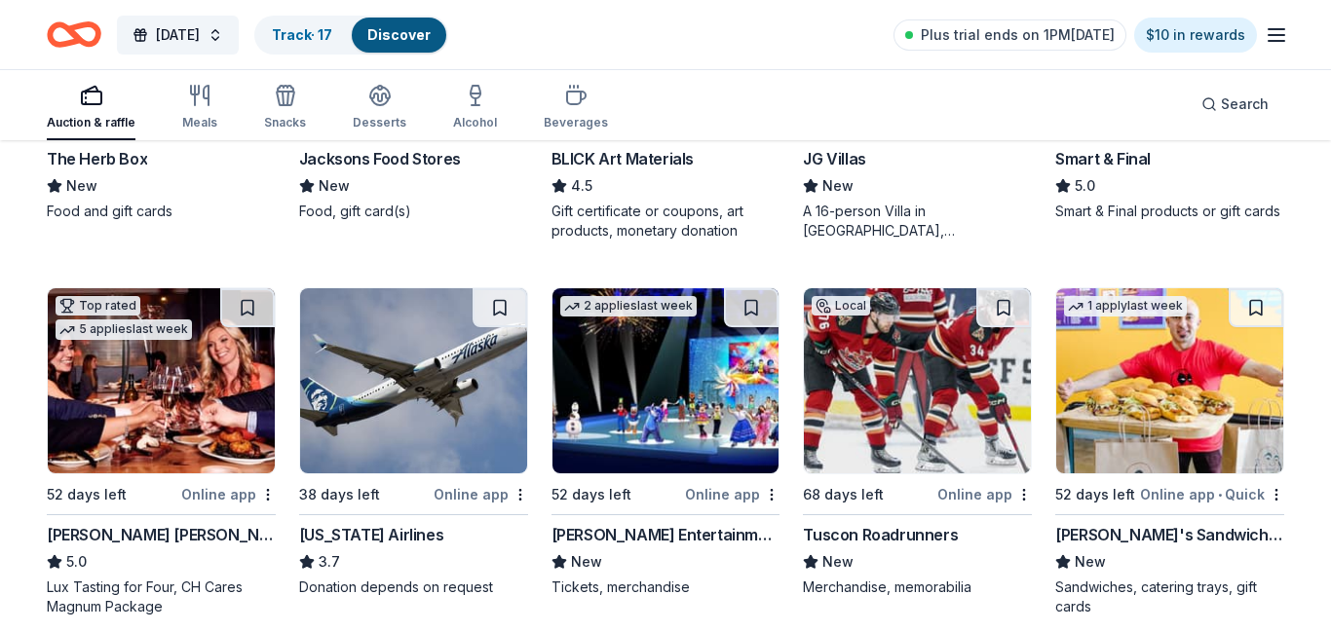
scroll to position [4930, 0]
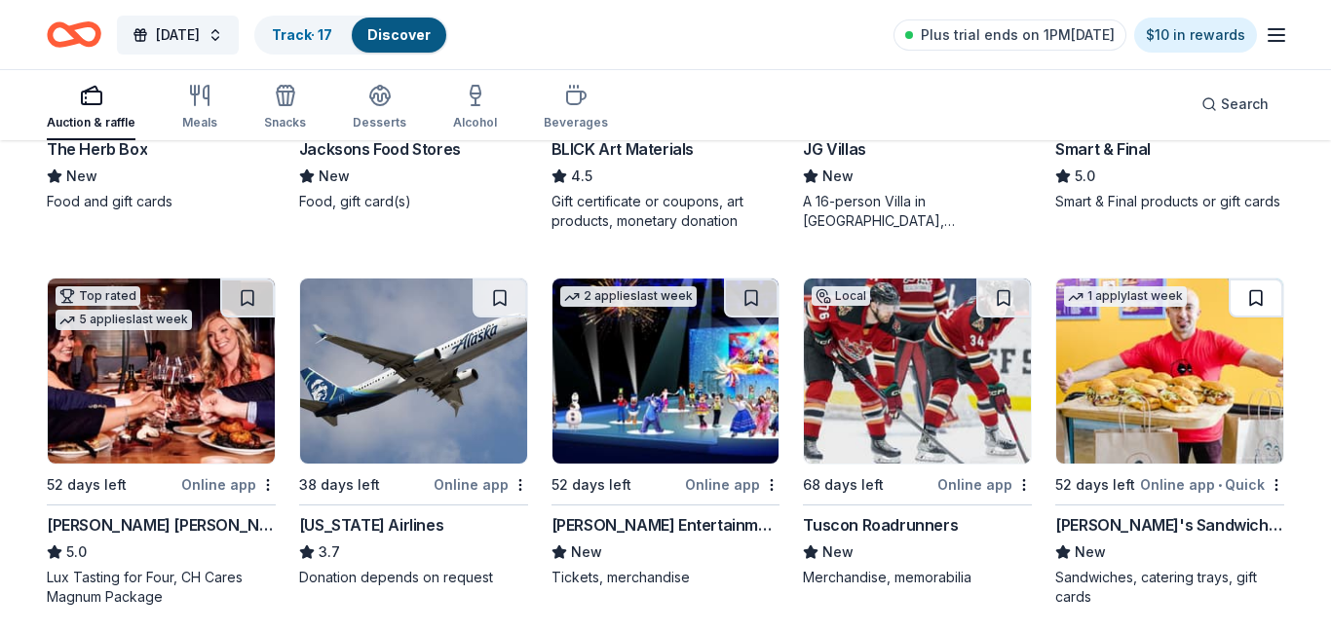
click at [1255, 300] on button at bounding box center [1255, 298] width 55 height 39
click at [246, 300] on button at bounding box center [247, 298] width 55 height 39
click at [246, 300] on button at bounding box center [249, 298] width 51 height 39
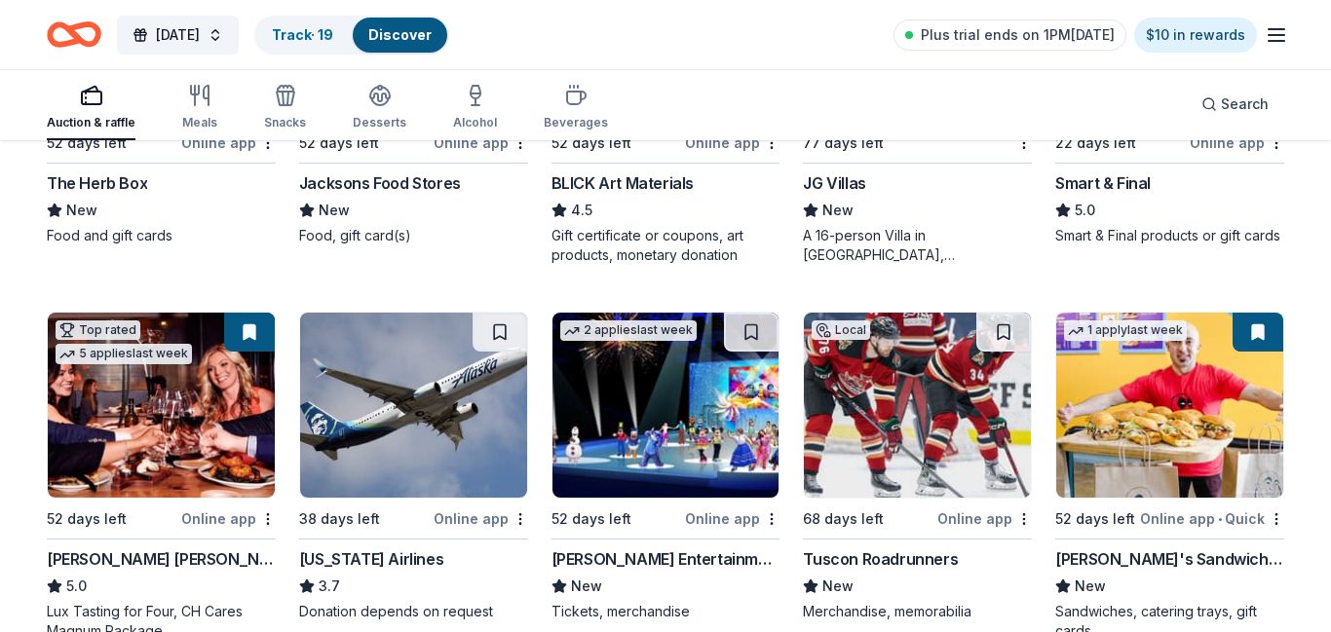
scroll to position [4892, 0]
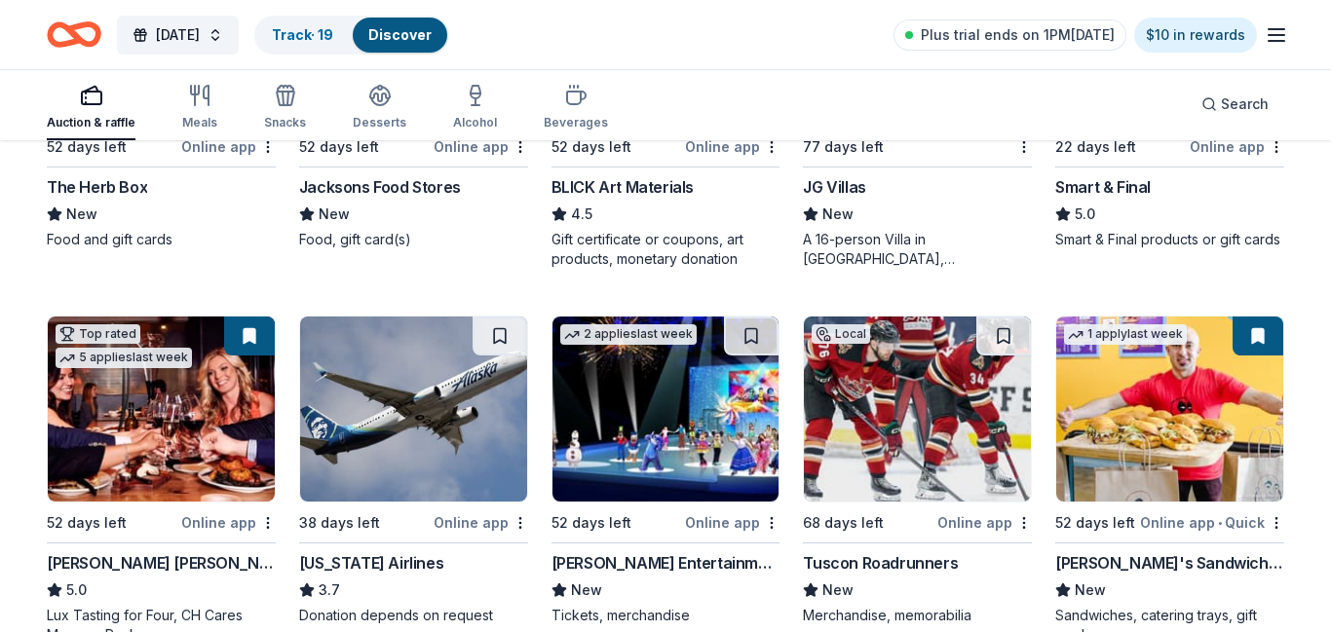
click at [681, 458] on img at bounding box center [665, 409] width 227 height 185
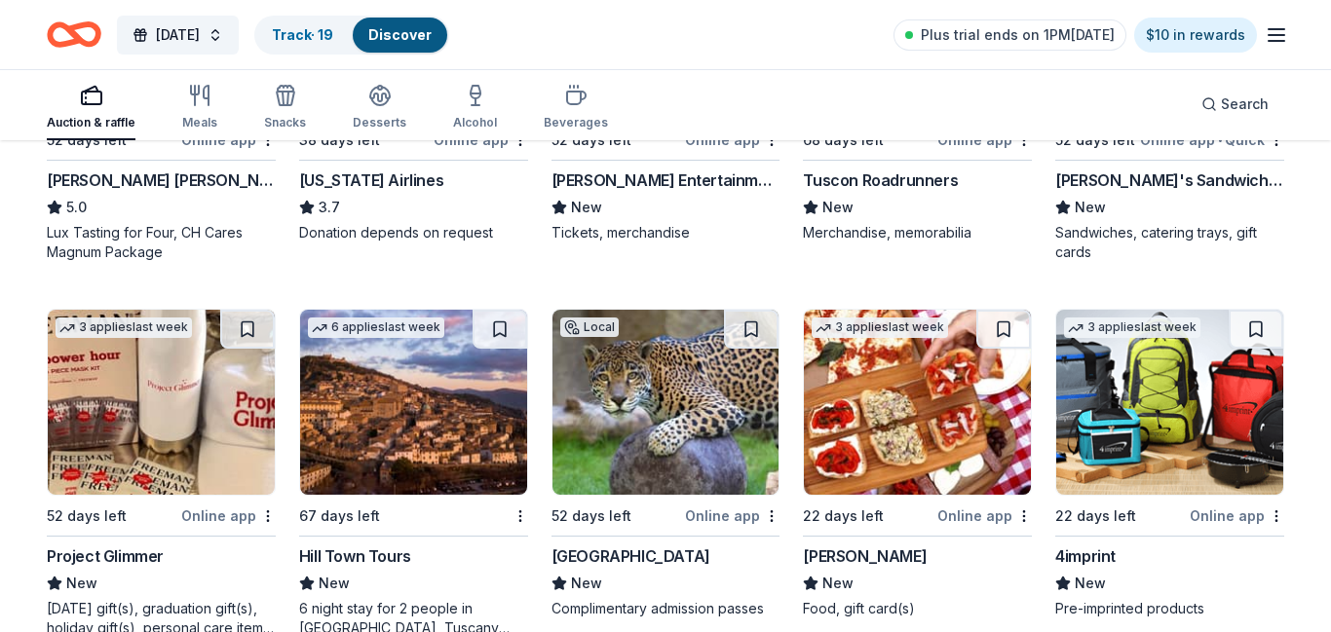
scroll to position [5383, 0]
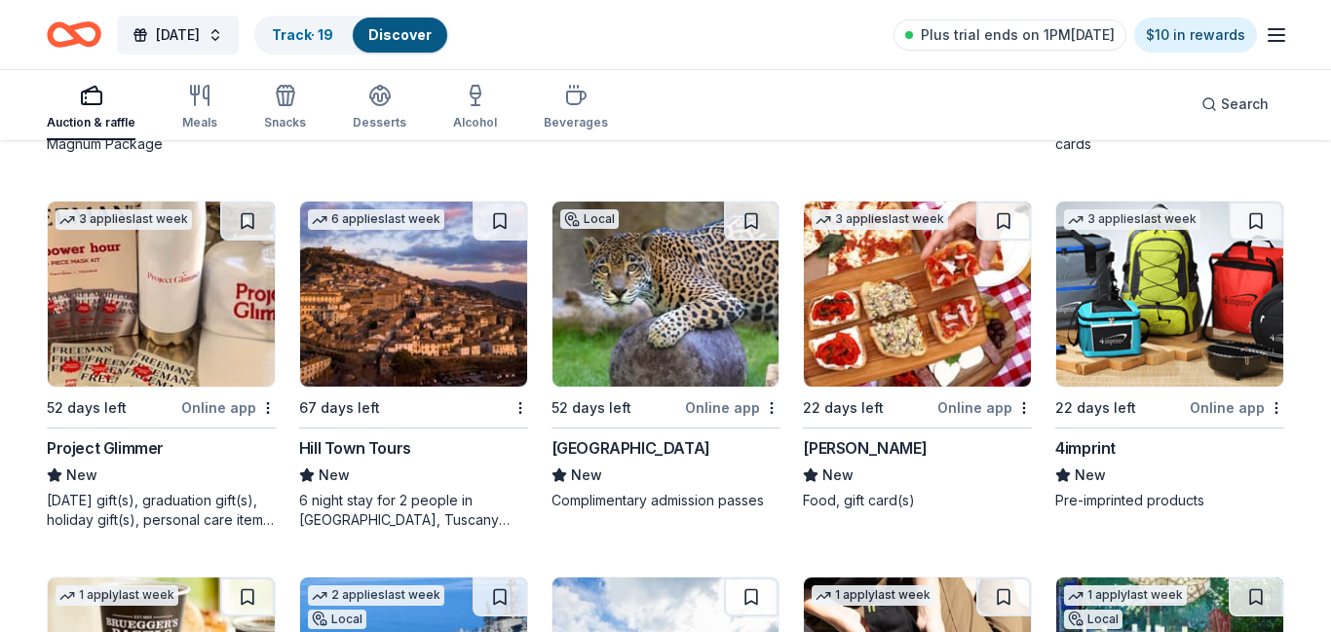
click at [715, 329] on img at bounding box center [665, 294] width 227 height 185
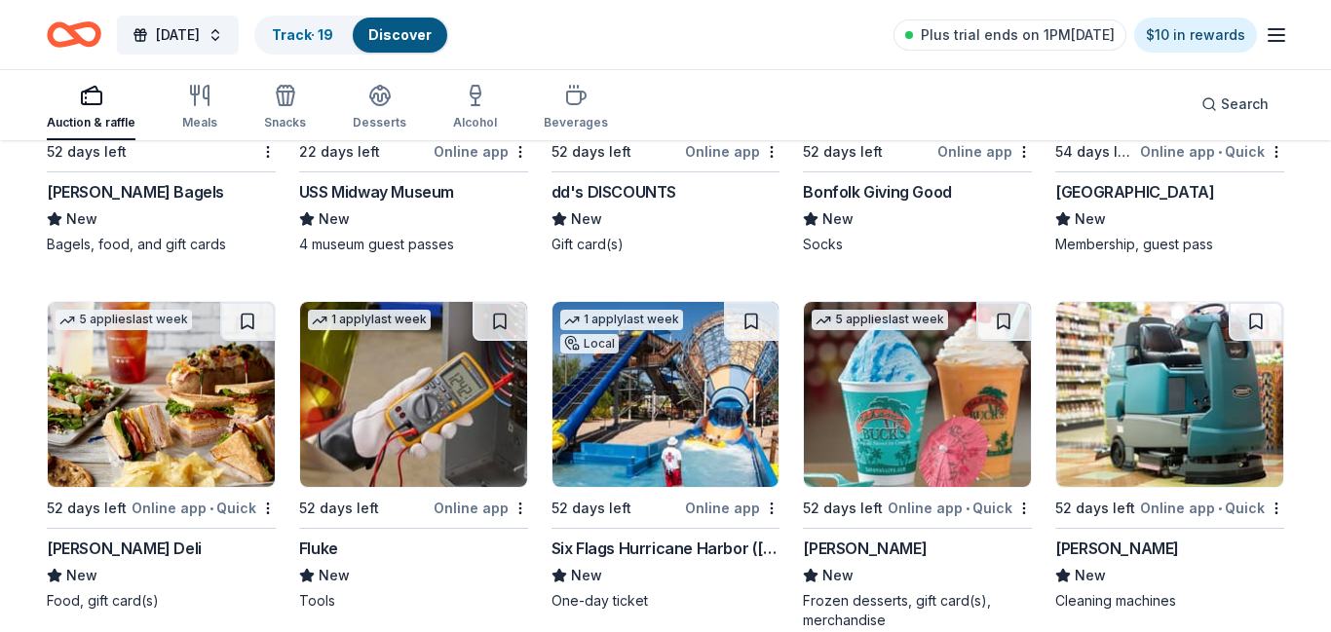
scroll to position [6447, 0]
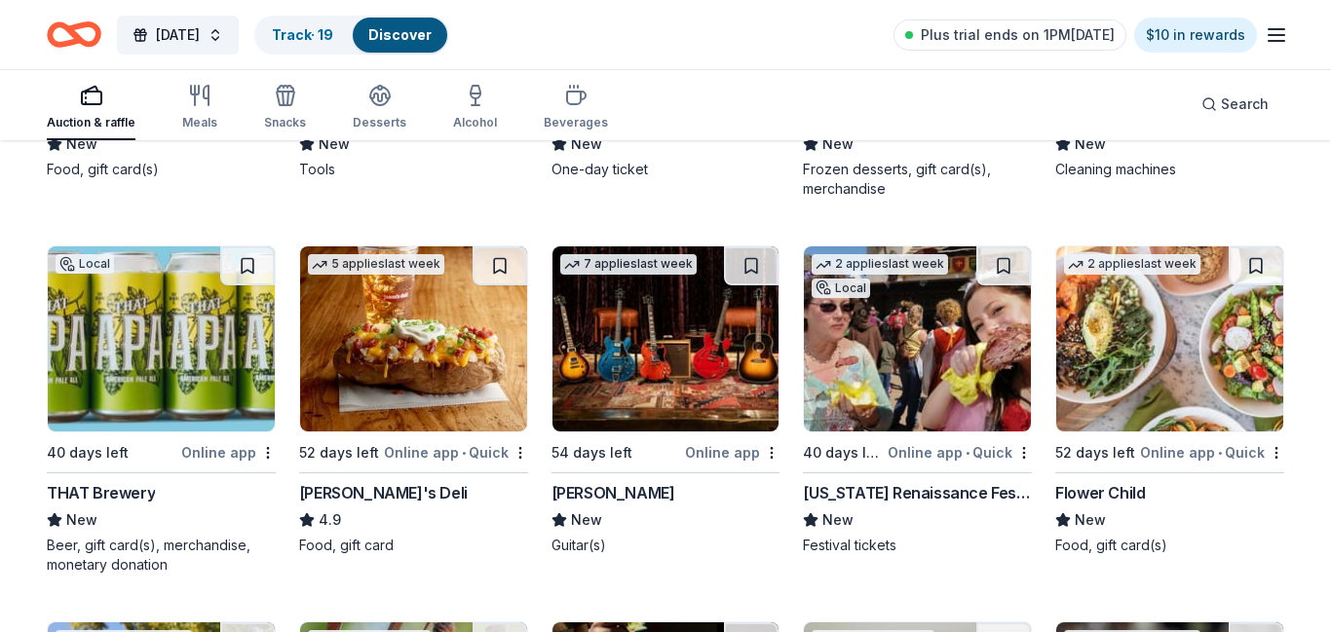
click at [207, 381] on img at bounding box center [161, 338] width 227 height 185
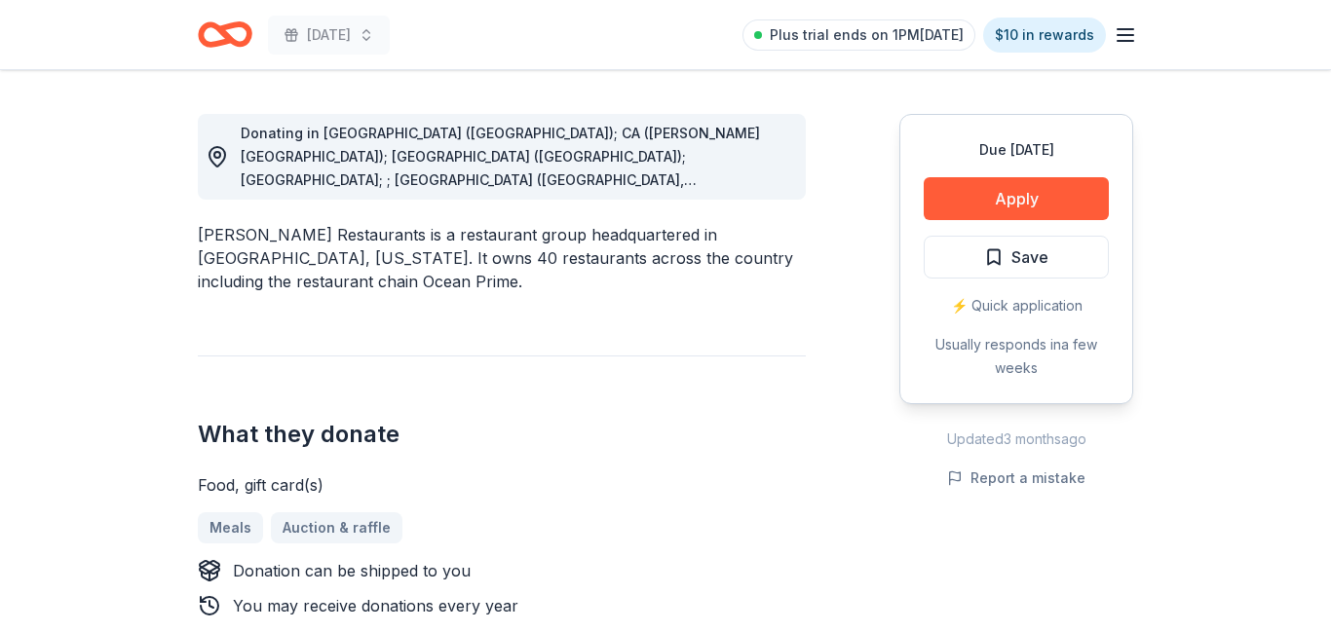
scroll to position [532, 0]
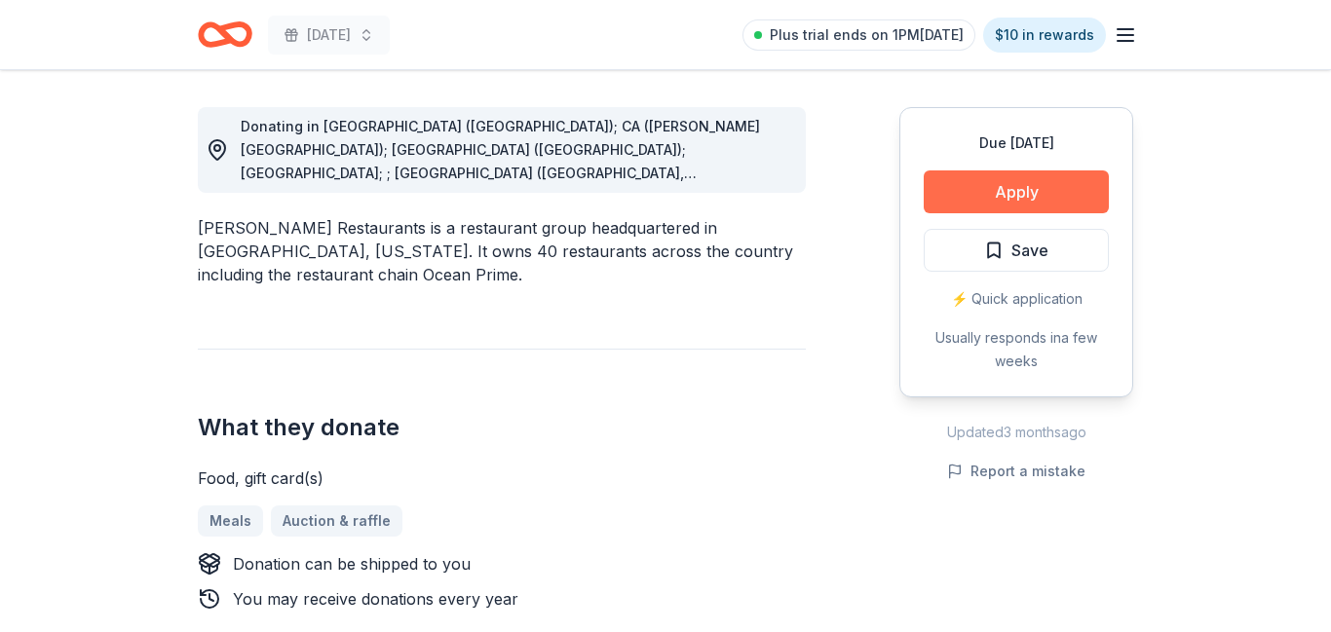
click at [996, 198] on button "Apply" at bounding box center [1015, 191] width 185 height 43
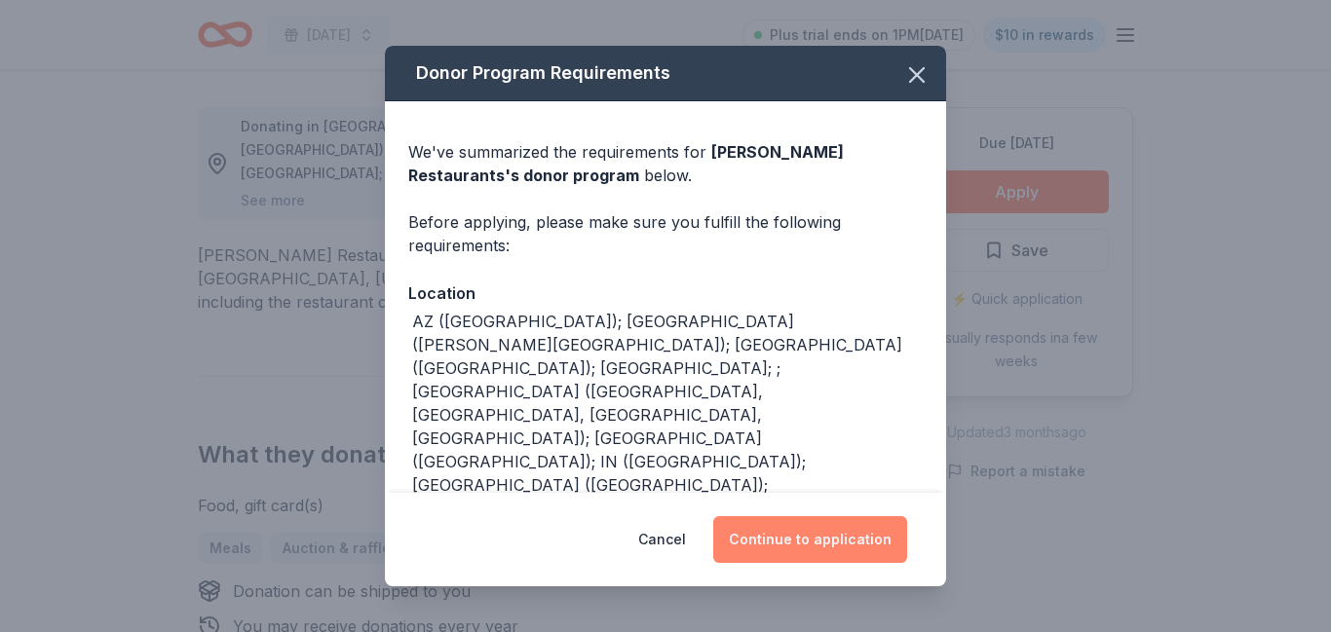
click at [787, 530] on button "Continue to application" at bounding box center [810, 539] width 194 height 47
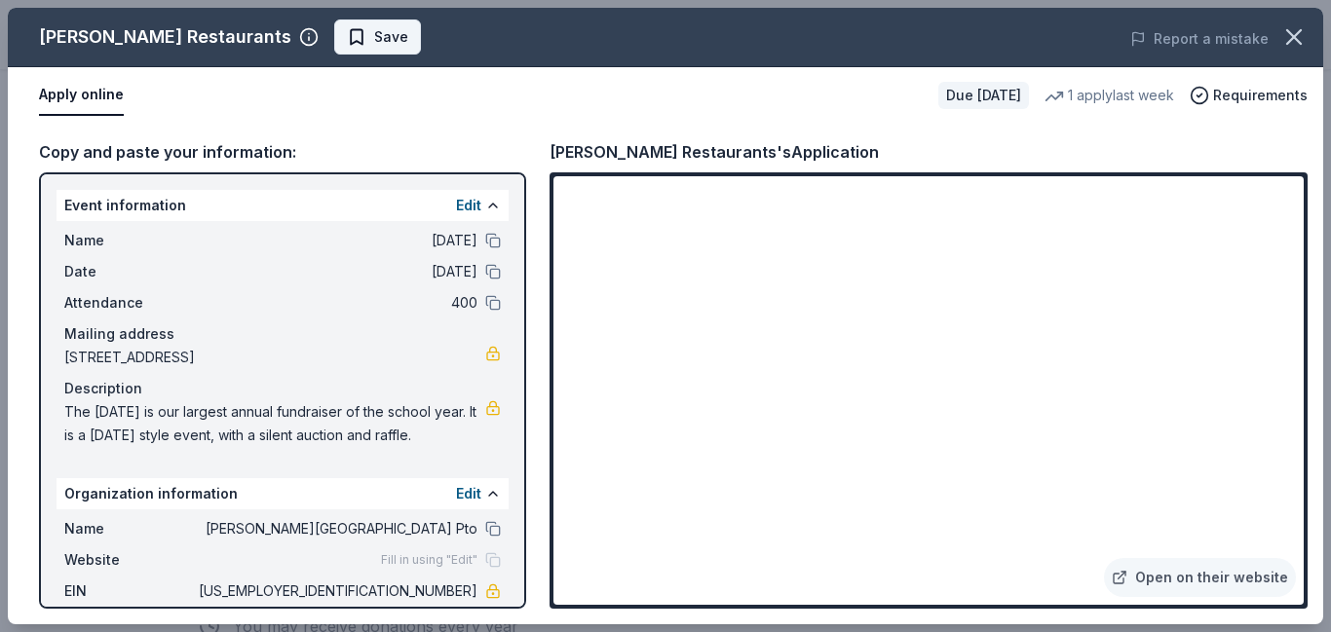
click at [381, 44] on span "Save" at bounding box center [391, 36] width 34 height 23
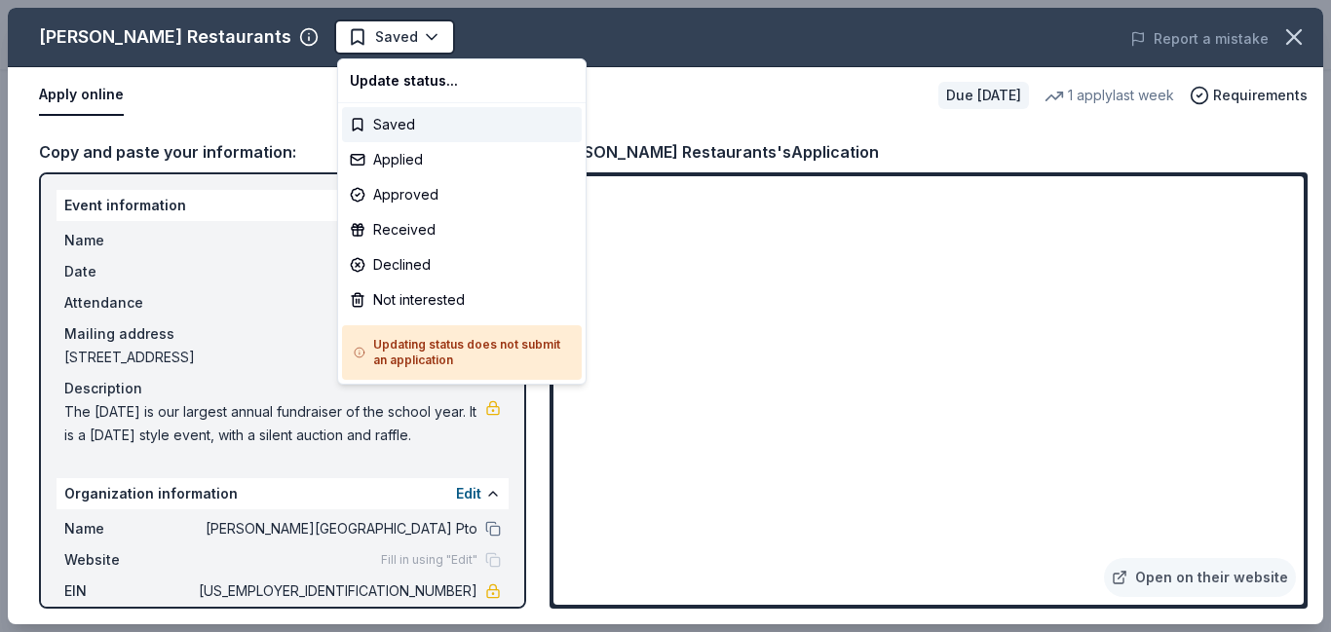
scroll to position [0, 0]
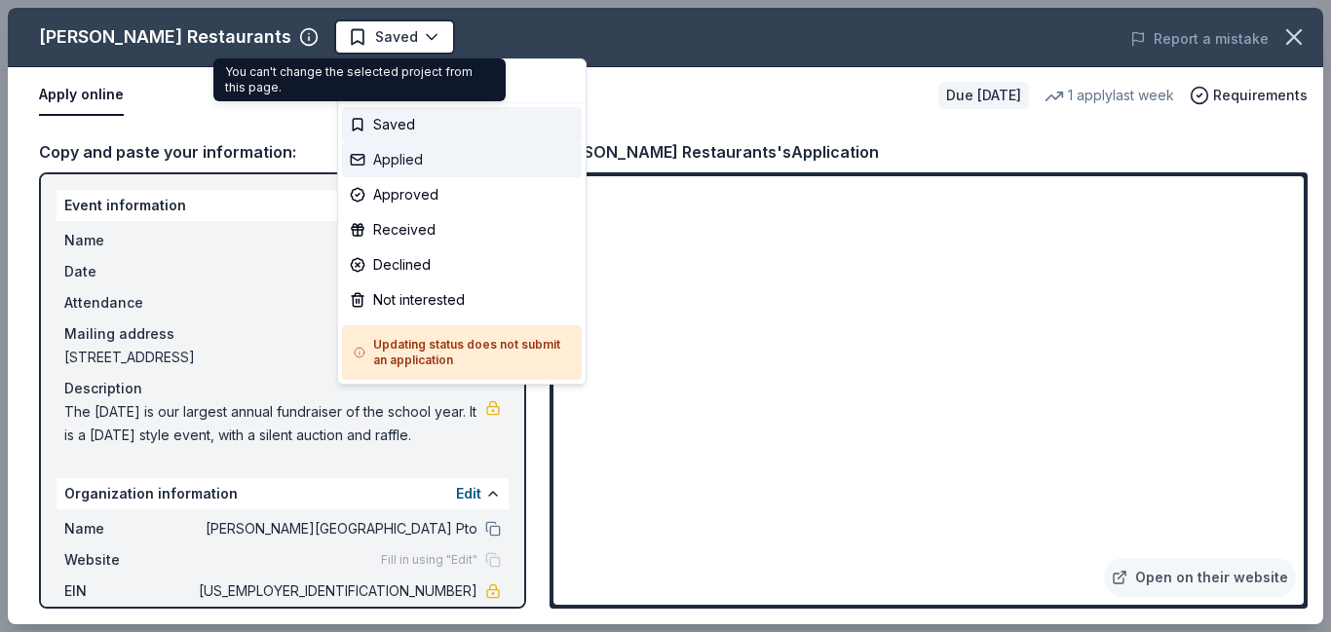
click at [407, 159] on div "Applied" at bounding box center [462, 159] width 240 height 35
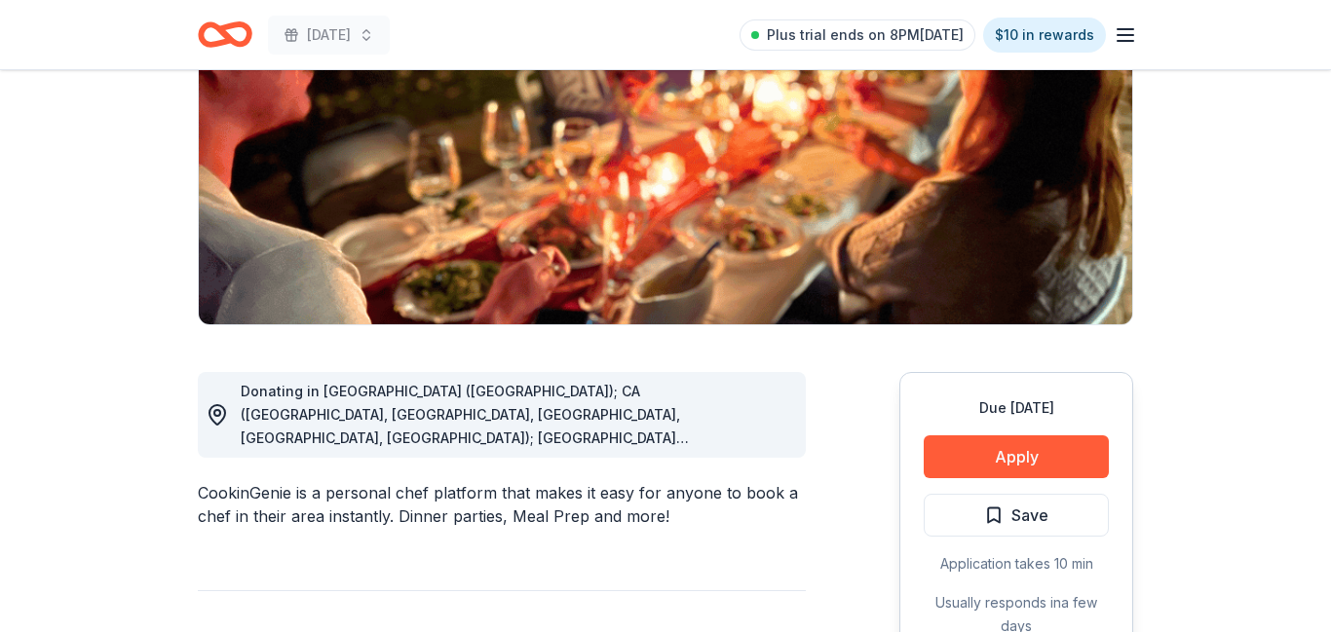
scroll to position [267, 0]
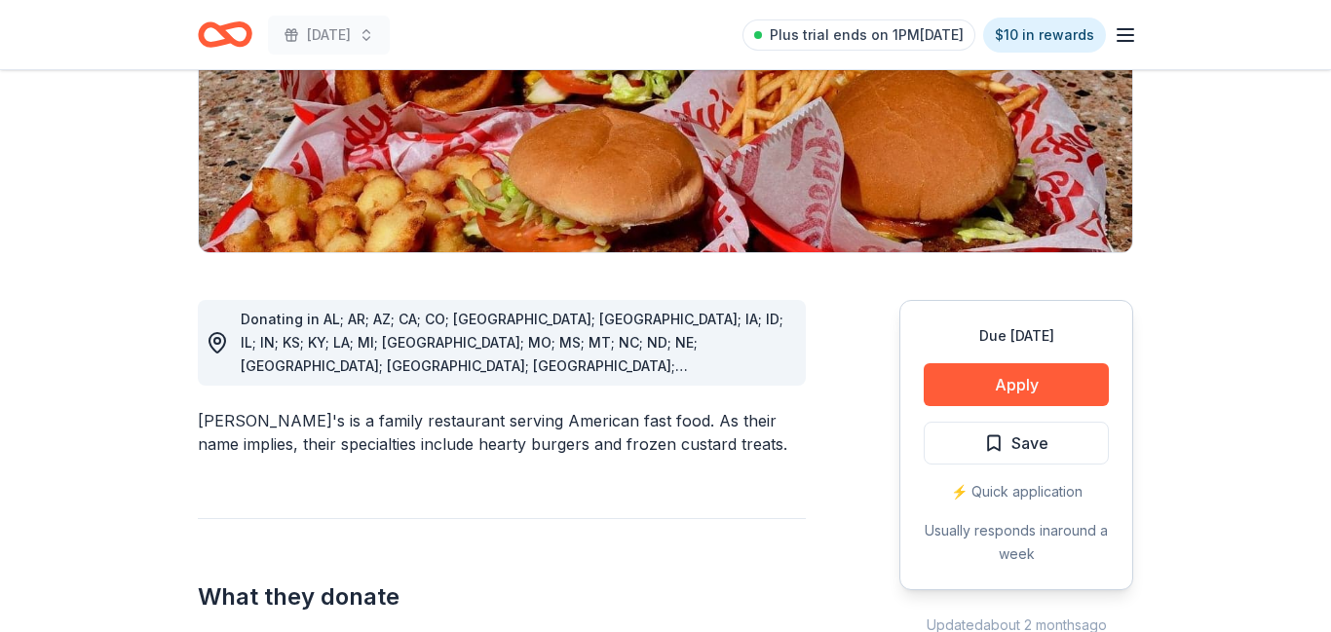
scroll to position [394, 0]
click at [1013, 363] on button "Apply" at bounding box center [1015, 384] width 185 height 43
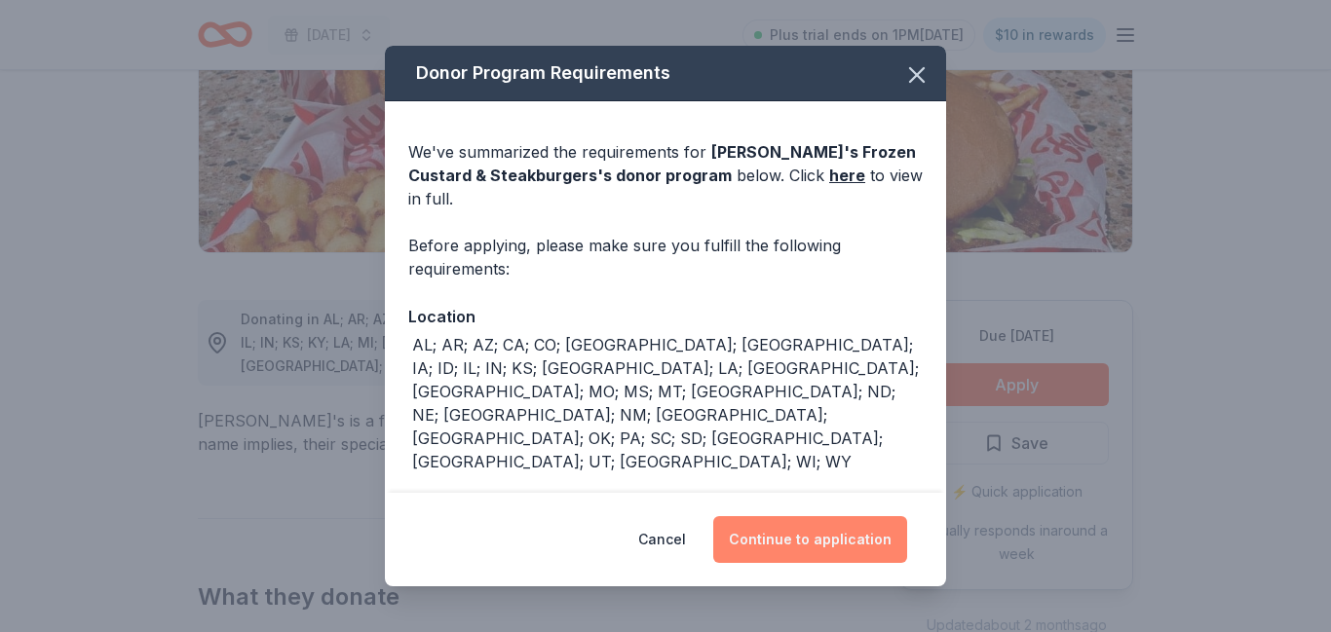
click at [815, 530] on button "Continue to application" at bounding box center [810, 539] width 194 height 47
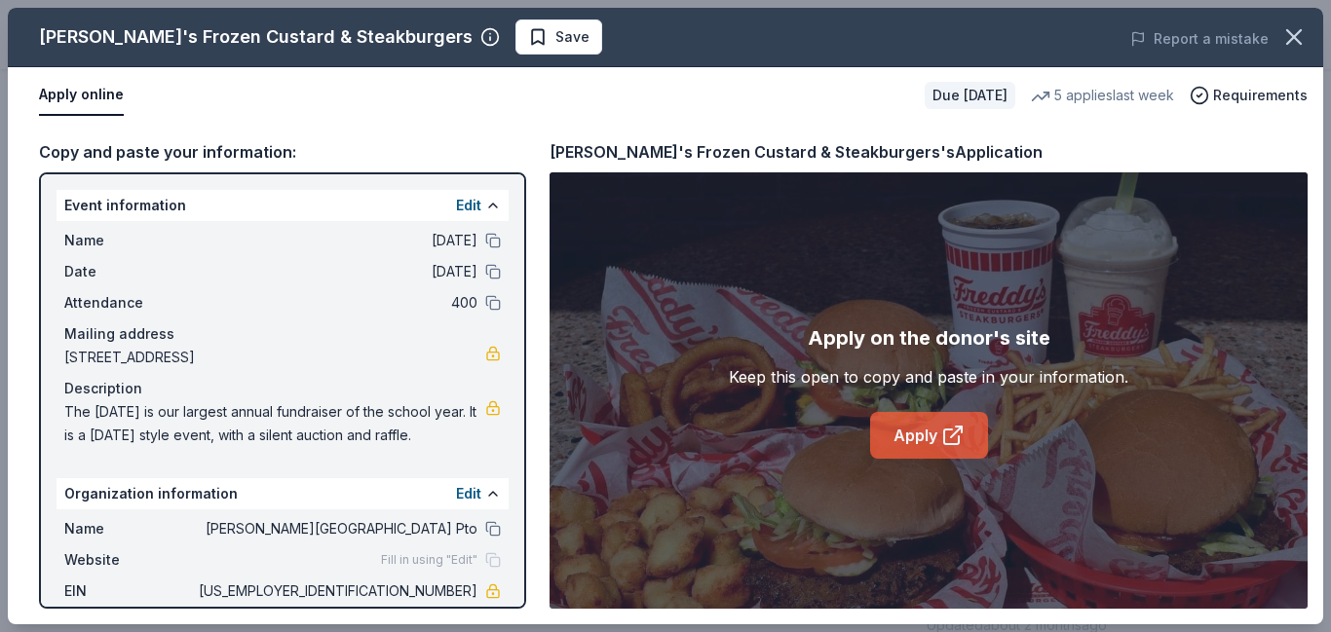
click at [915, 432] on link "Apply" at bounding box center [929, 435] width 118 height 47
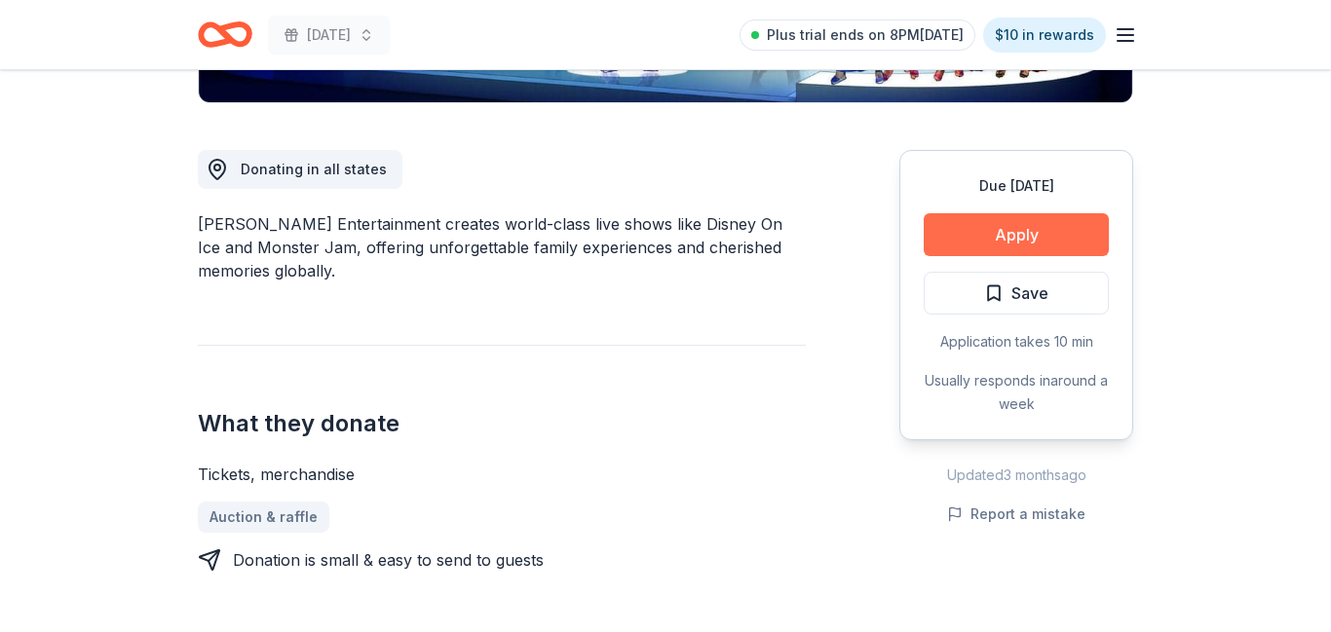
scroll to position [489, 0]
click at [1012, 231] on button "Apply" at bounding box center [1015, 234] width 185 height 43
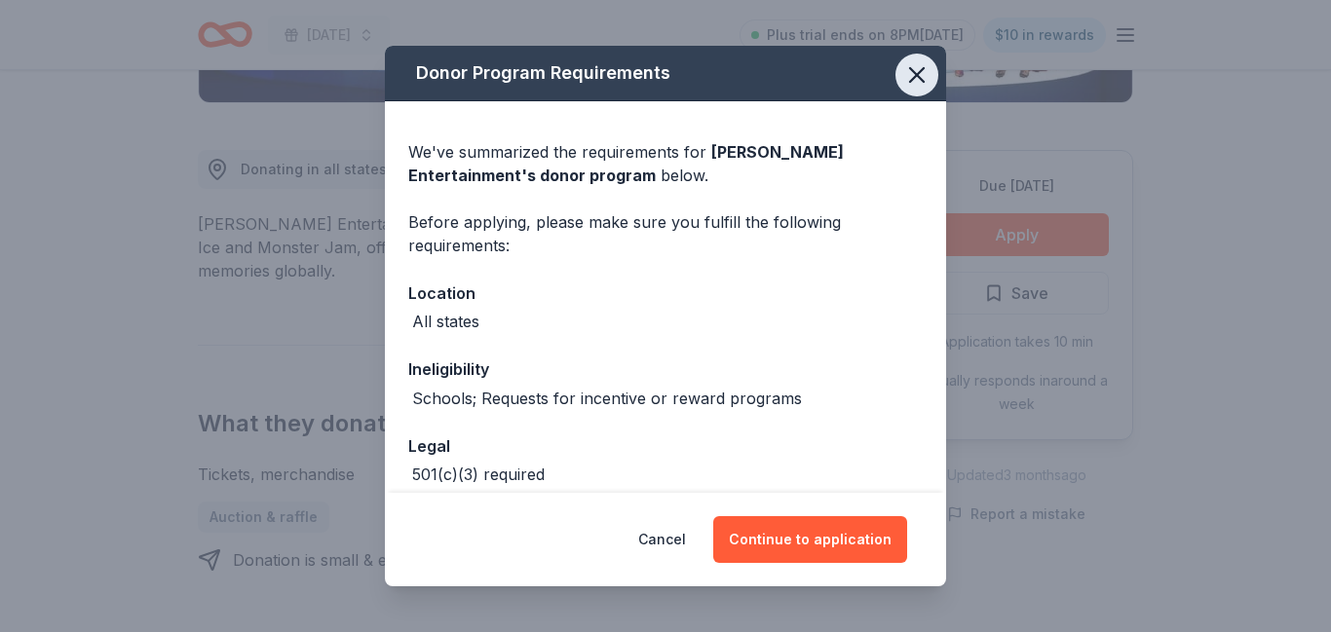
click at [917, 77] on icon "button" at bounding box center [916, 74] width 27 height 27
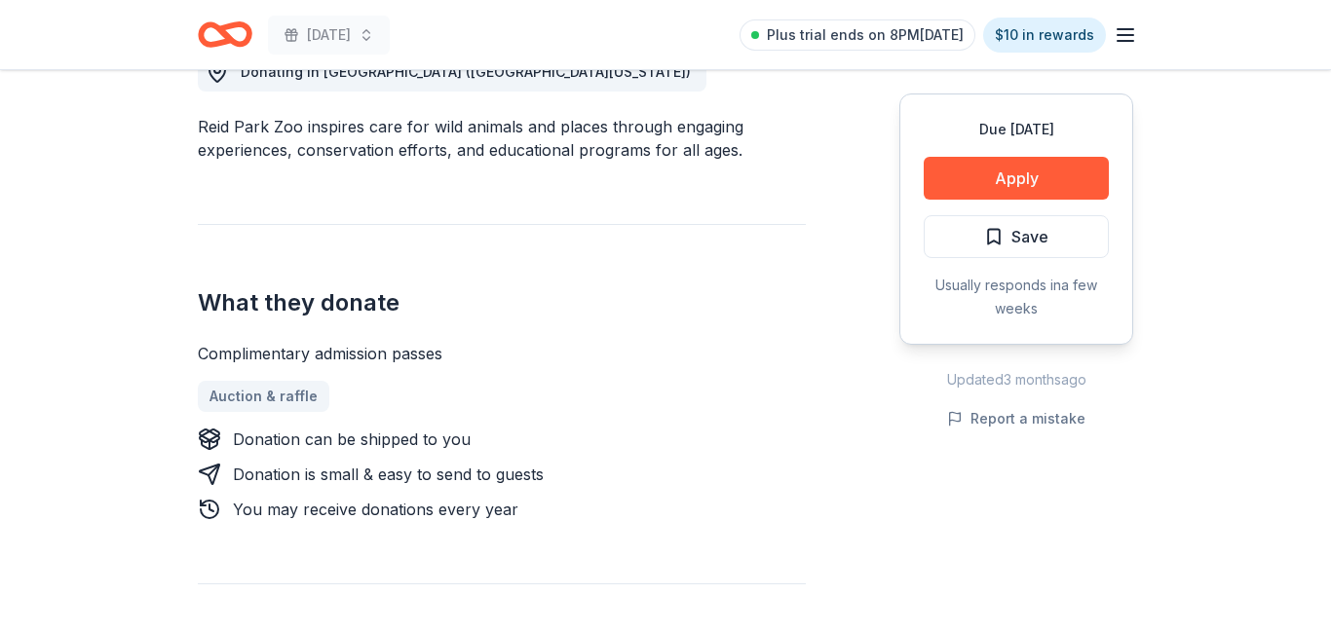
scroll to position [586, 0]
click at [1022, 184] on button "Apply" at bounding box center [1015, 178] width 185 height 43
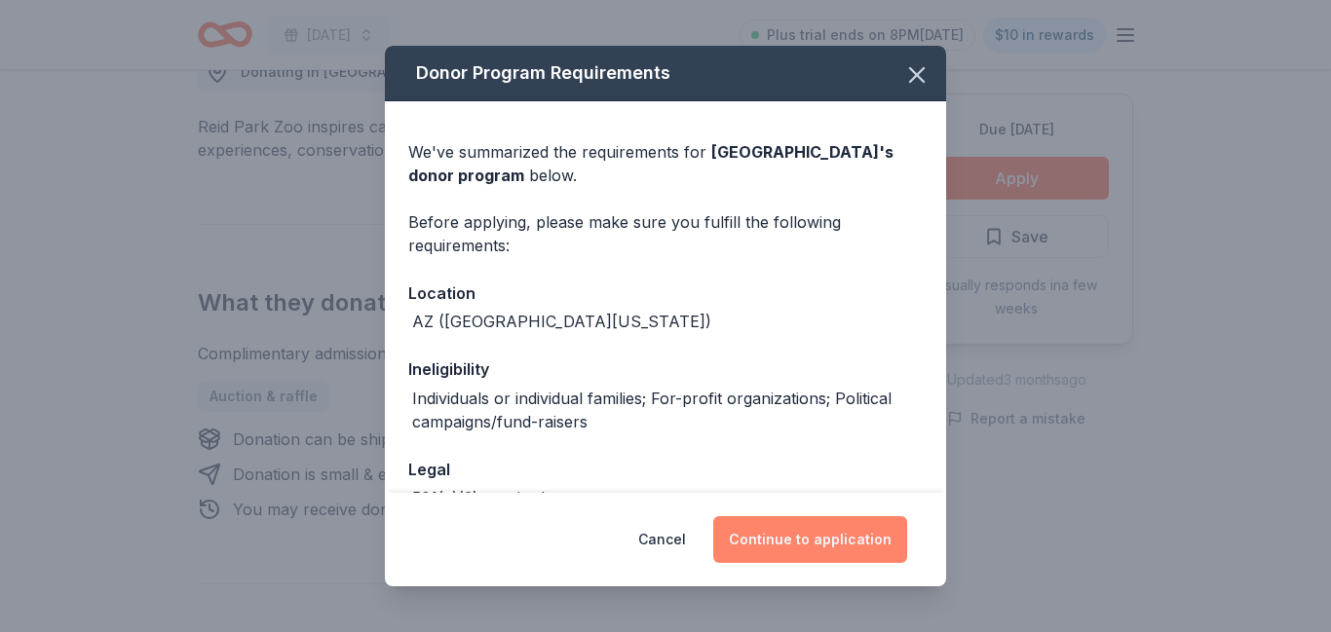
click at [785, 542] on button "Continue to application" at bounding box center [810, 539] width 194 height 47
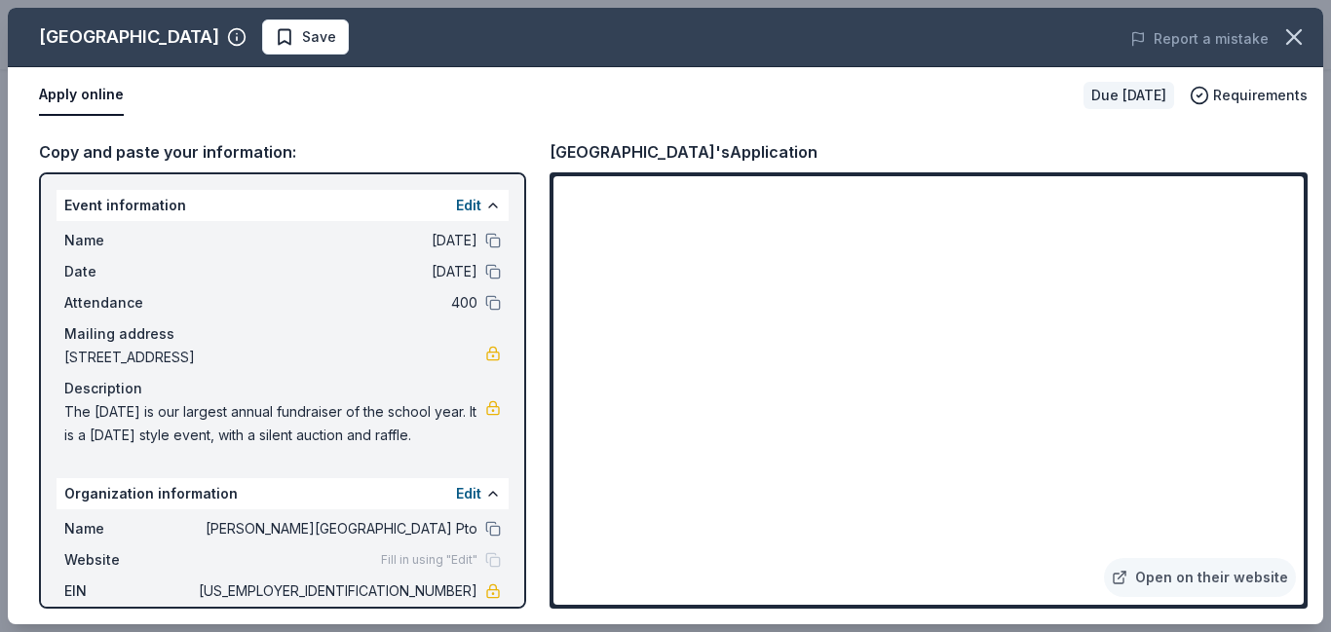
scroll to position [121, 0]
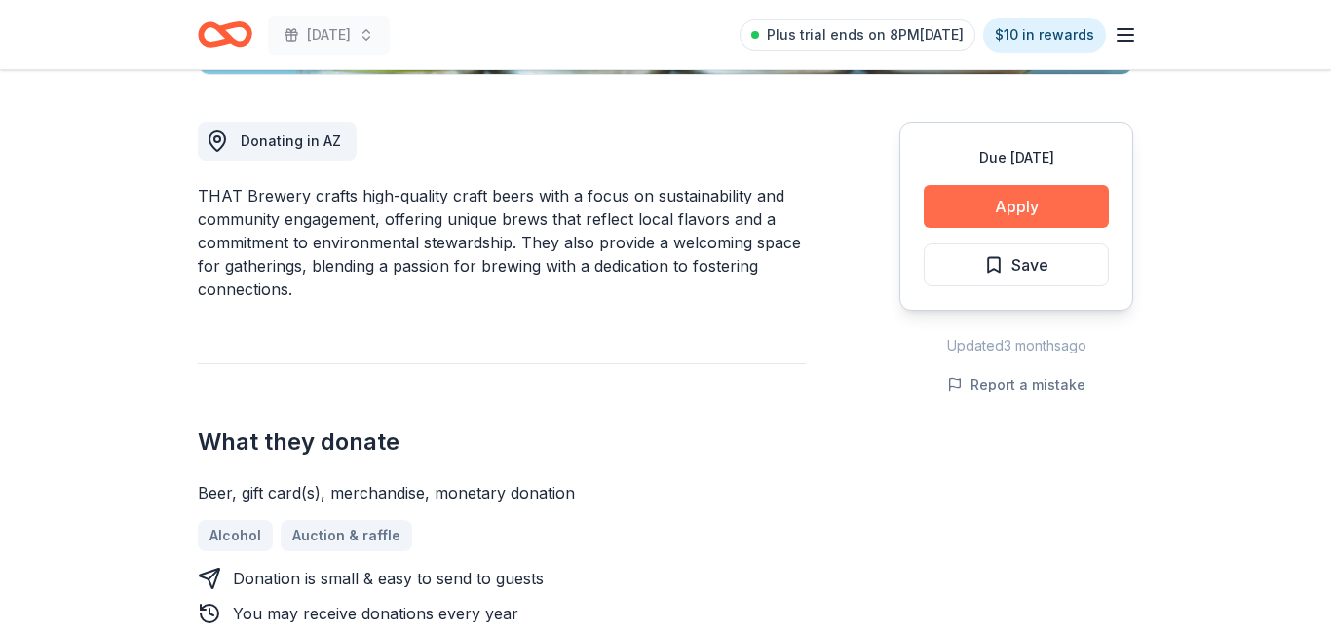
scroll to position [517, 0]
click at [1016, 203] on button "Apply" at bounding box center [1015, 206] width 185 height 43
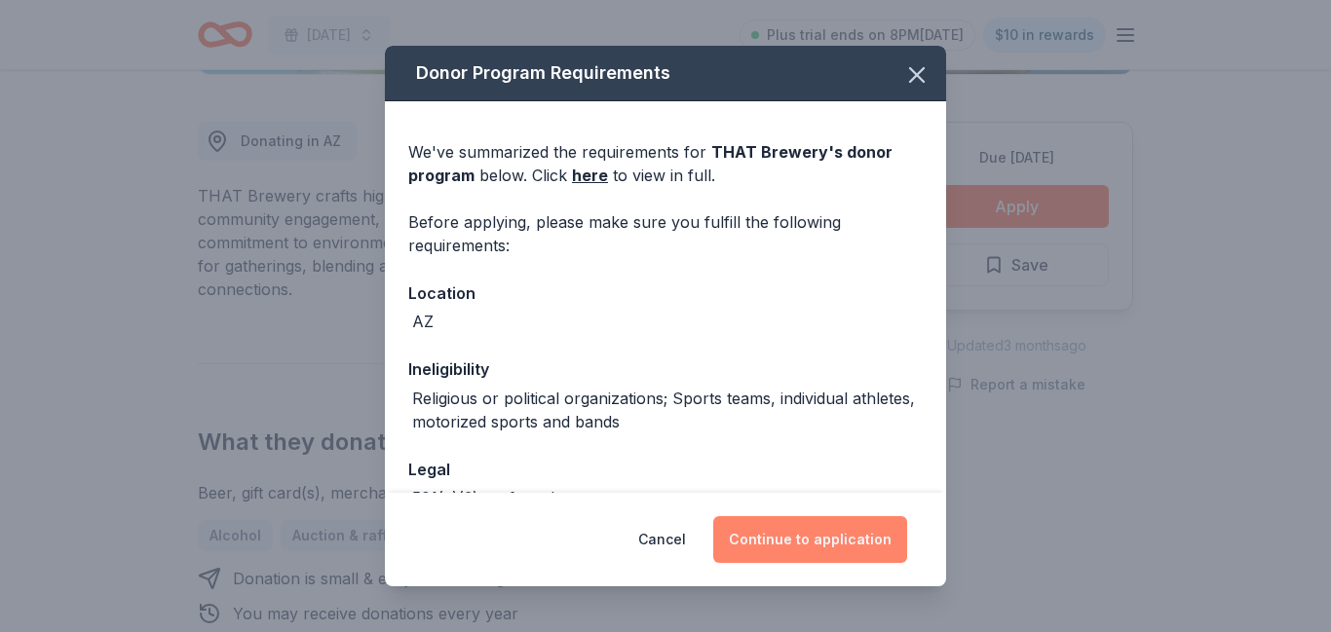
click at [806, 536] on button "Continue to application" at bounding box center [810, 539] width 194 height 47
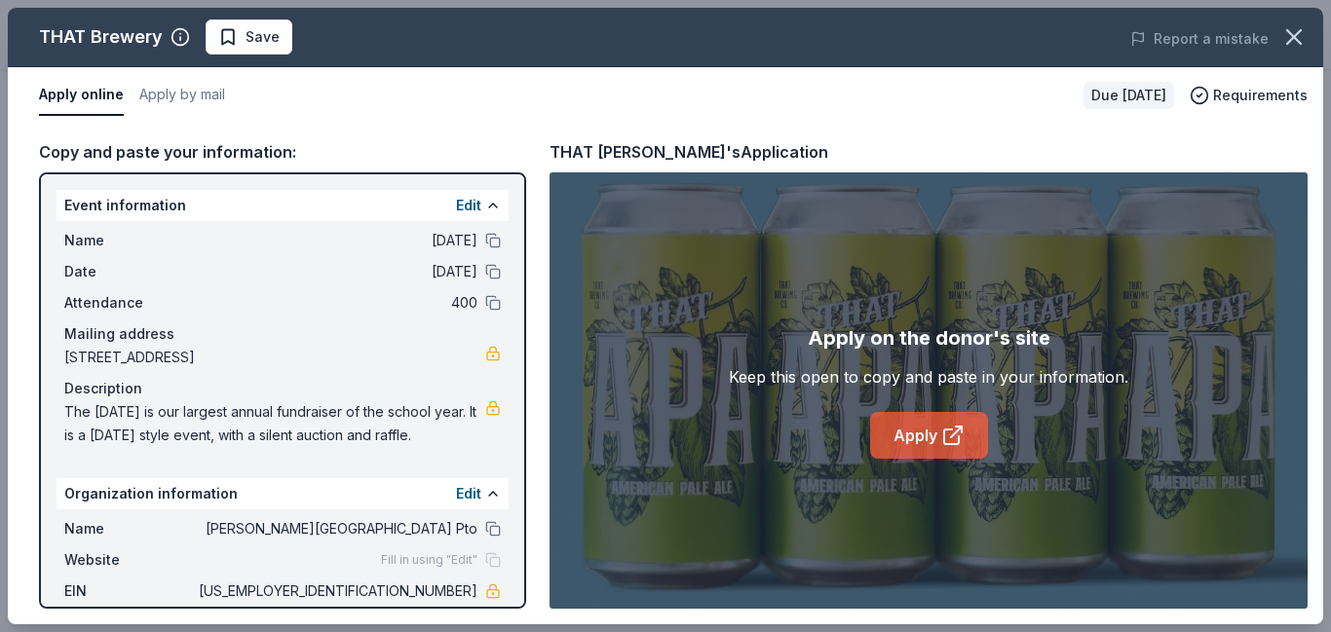
click at [937, 427] on link "Apply" at bounding box center [929, 435] width 118 height 47
